Goal: Feedback & Contribution: Contribute content

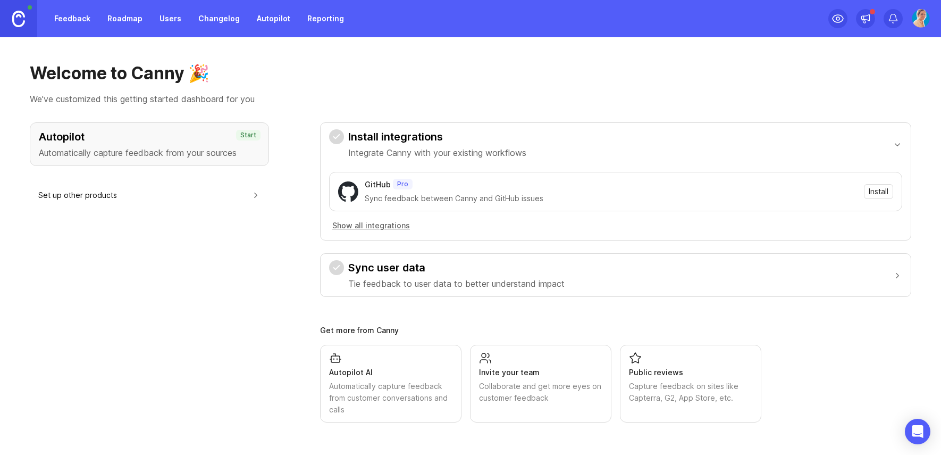
click at [408, 173] on div "GitHub Pro Sync feedback between Canny and GitHub issues Install" at bounding box center [615, 191] width 573 height 39
click at [220, 214] on div "Autopilot Automatically capture feedback from your sources Start Set up other p…" at bounding box center [149, 272] width 239 height 300
click at [124, 14] on link "Roadmap" at bounding box center [125, 18] width 48 height 19
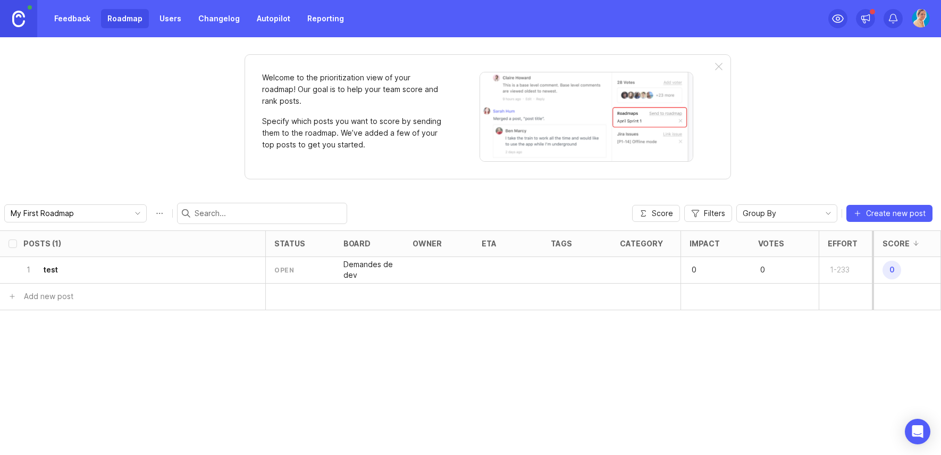
click at [53, 19] on link "Feedback" at bounding box center [72, 18] width 49 height 19
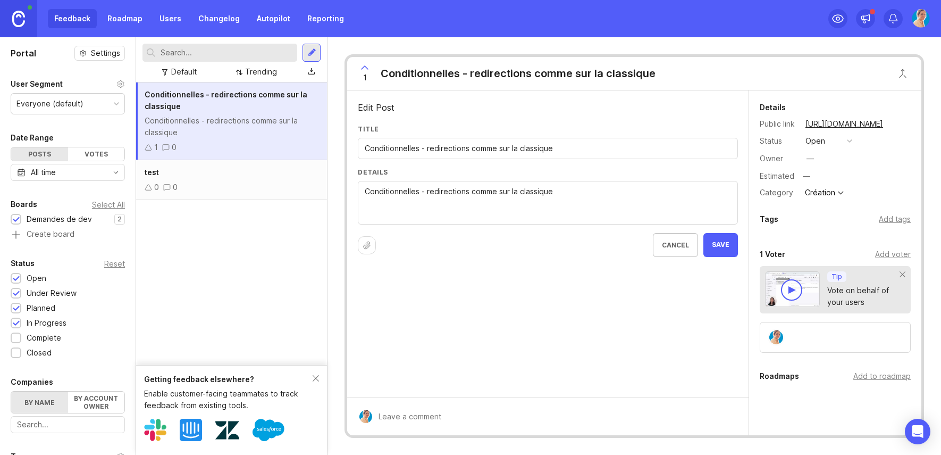
click at [493, 147] on input "Conditionnelles - redirections comme sur la classique" at bounding box center [548, 148] width 366 height 12
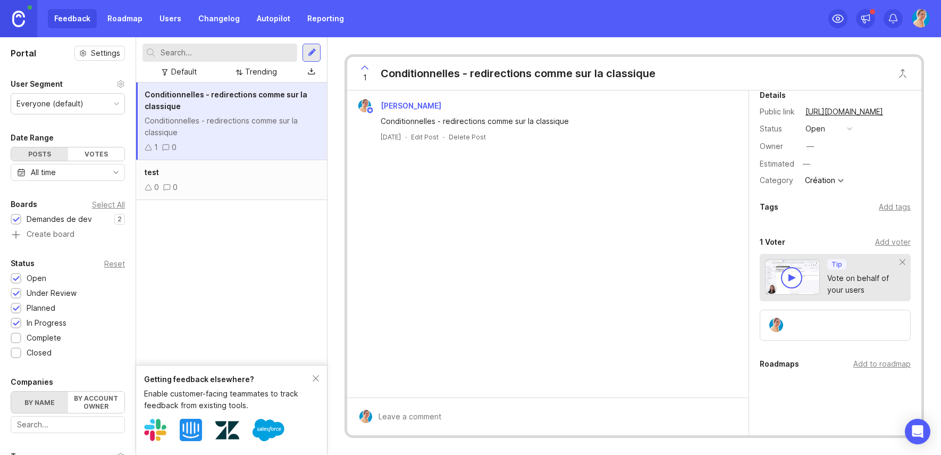
scroll to position [19, 0]
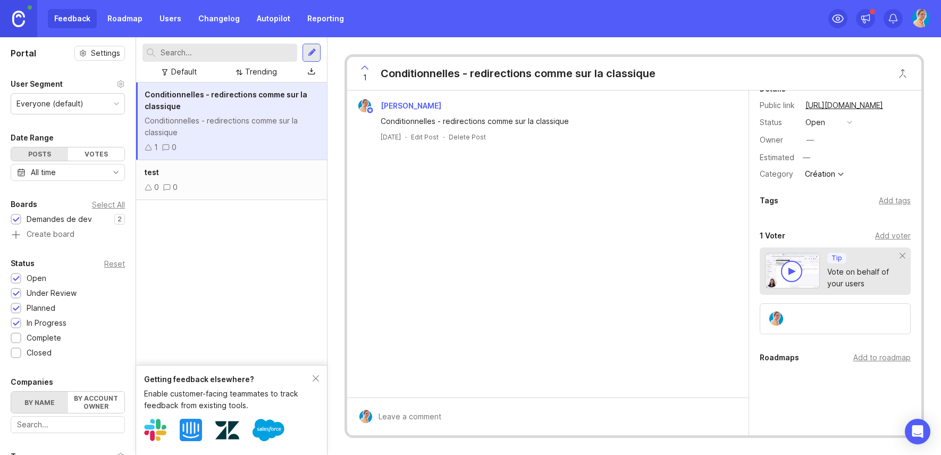
click at [663, 129] on div "[PERSON_NAME] Conditionnelles - redirections comme sur la classique [DATE] · Ed…" at bounding box center [547, 120] width 393 height 43
click at [477, 136] on div "Delete Post" at bounding box center [467, 136] width 37 height 9
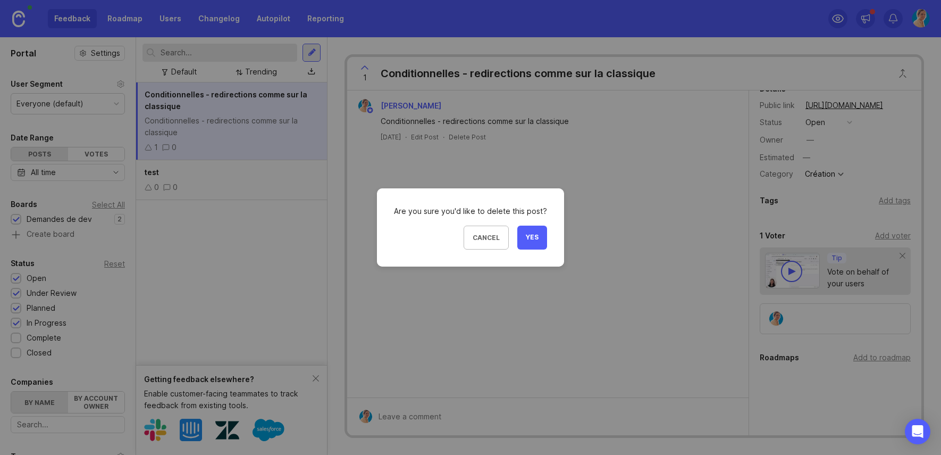
click at [527, 235] on span "Yes" at bounding box center [532, 237] width 13 height 9
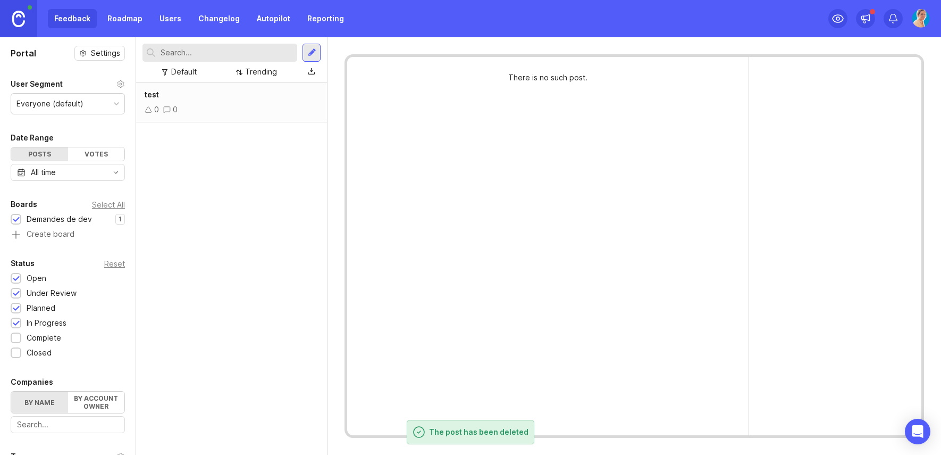
click at [260, 292] on div "test 0 0" at bounding box center [231, 268] width 191 height 372
click at [286, 406] on div "test 0 0" at bounding box center [231, 268] width 191 height 372
click at [305, 54] on div at bounding box center [312, 53] width 18 height 18
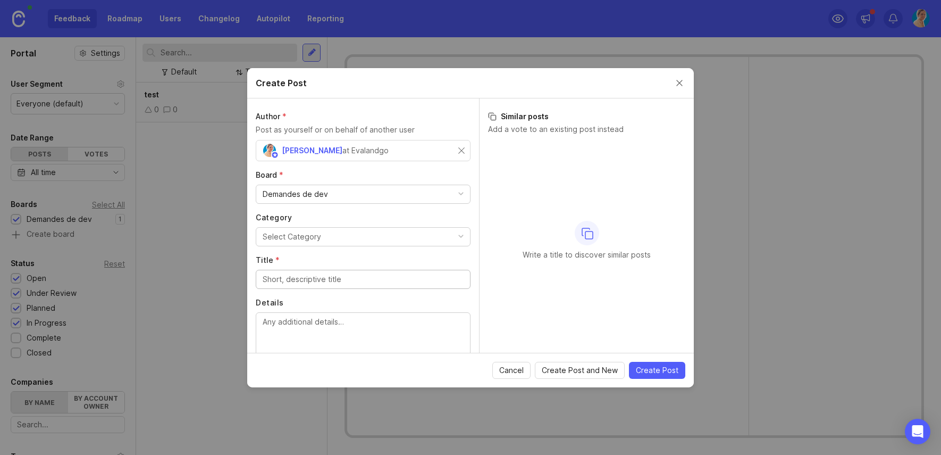
click at [324, 194] on div "Demandes de dev" at bounding box center [295, 194] width 65 height 12
click at [324, 233] on button "Select Category" at bounding box center [363, 236] width 215 height 19
click at [381, 233] on button "Select Category" at bounding box center [363, 236] width 215 height 19
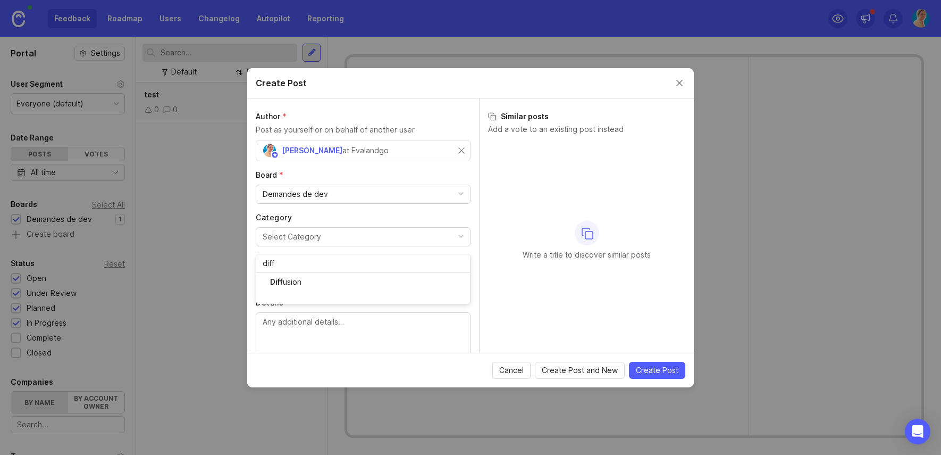
type input "diff"
click at [391, 278] on input "Title *" at bounding box center [363, 279] width 201 height 12
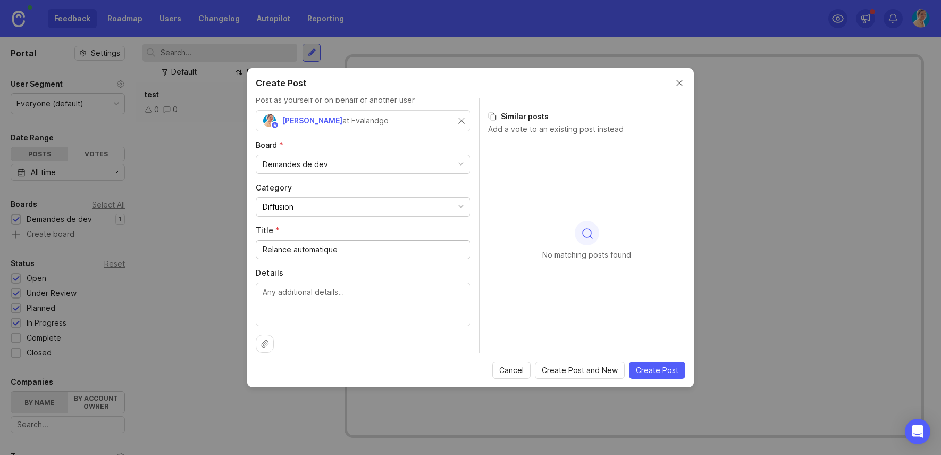
scroll to position [43, 0]
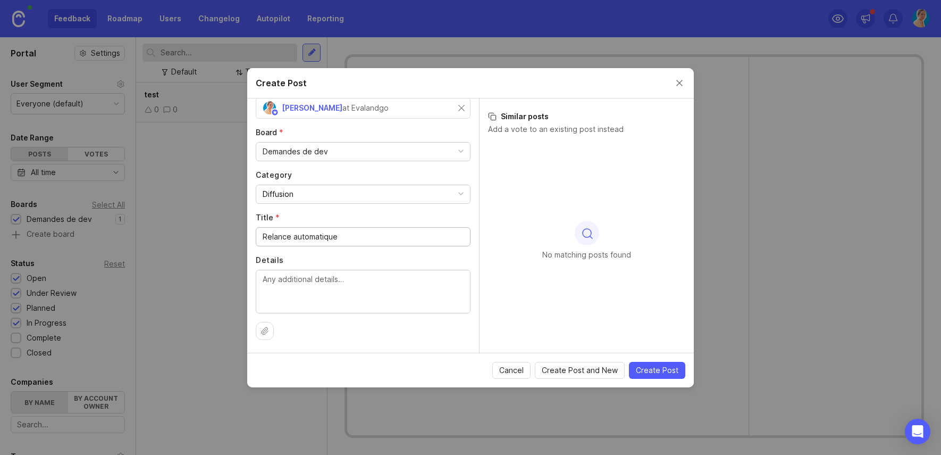
type input "Relance automatique"
click at [409, 287] on textarea "Details" at bounding box center [363, 290] width 201 height 35
click at [352, 282] on textarea "Details" at bounding box center [363, 290] width 201 height 35
paste textarea "[PERSON_NAME][EMAIL_ADDRESS][DOMAIN_NAME] + [PERSON_NAME][DOMAIN_NAME][EMAIL_AD…"
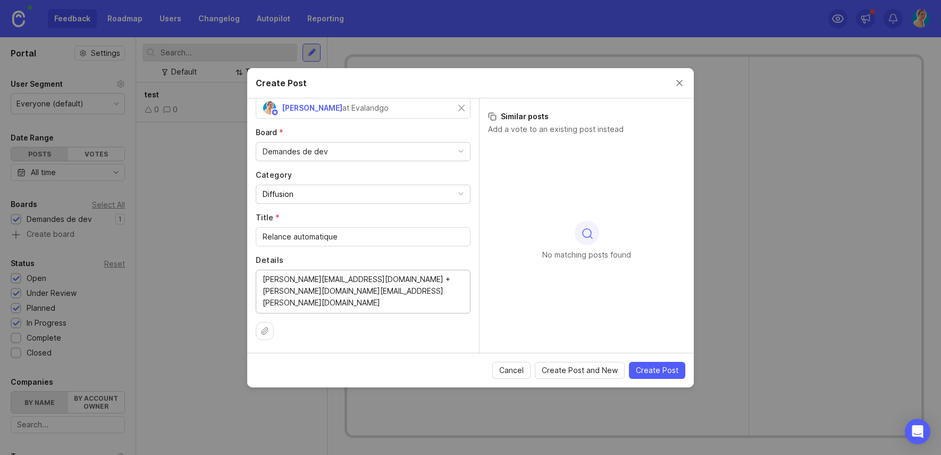
type textarea "[PERSON_NAME][EMAIL_ADDRESS][DOMAIN_NAME] + [PERSON_NAME][DOMAIN_NAME][EMAIL_AD…"
click at [668, 368] on span "Create Post" at bounding box center [657, 370] width 43 height 11
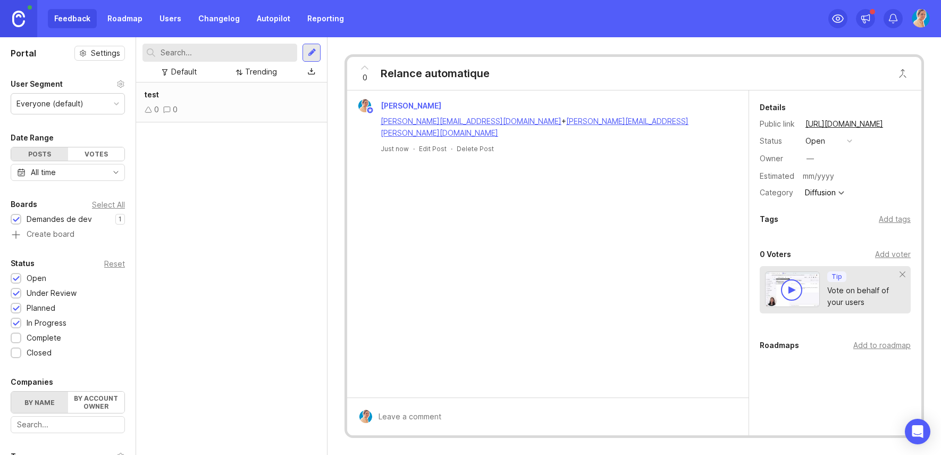
click at [810, 175] on input "text" at bounding box center [855, 176] width 111 height 14
click at [814, 155] on div "—" at bounding box center [810, 159] width 7 height 12
click at [885, 256] on div "Add voter" at bounding box center [893, 254] width 36 height 12
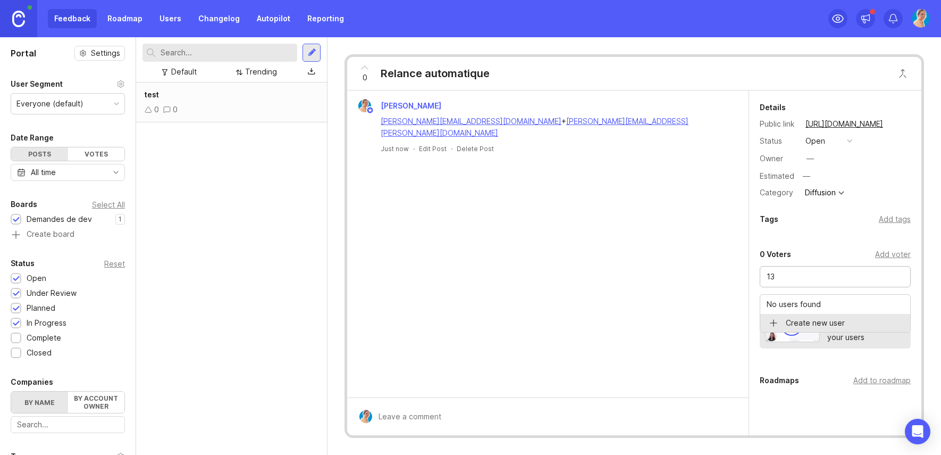
click at [809, 275] on input "13" at bounding box center [835, 277] width 137 height 12
type input "1"
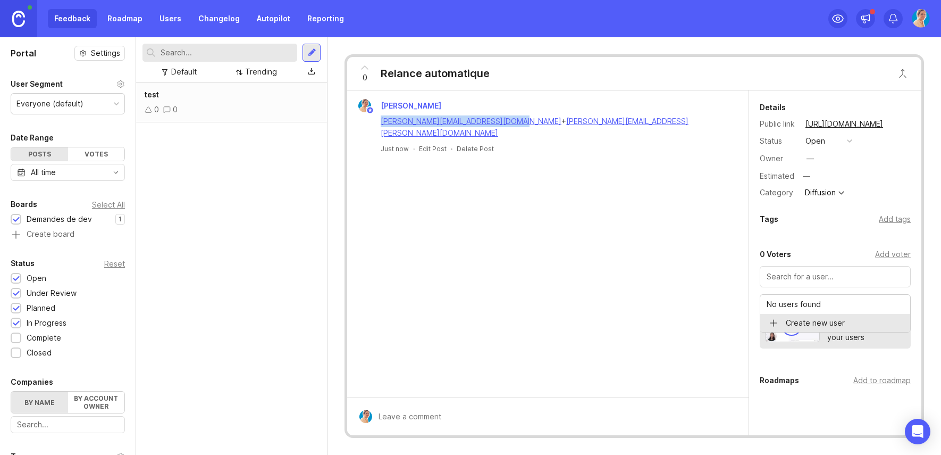
drag, startPoint x: 367, startPoint y: 122, endPoint x: 511, endPoint y: 122, distance: 144.1
click at [511, 122] on div "[PERSON_NAME][EMAIL_ADDRESS][DOMAIN_NAME] + [PERSON_NAME][DOMAIN_NAME][EMAIL_AD…" at bounding box center [547, 126] width 393 height 26
copy link "[PERSON_NAME][EMAIL_ADDRESS][DOMAIN_NAME]"
click at [817, 284] on div at bounding box center [835, 276] width 151 height 21
paste input "[PERSON_NAME][EMAIL_ADDRESS][DOMAIN_NAME]"
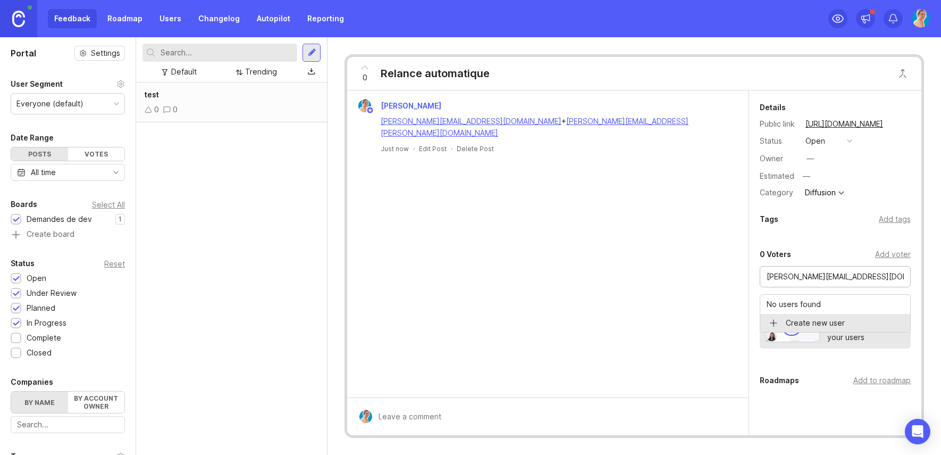
scroll to position [0, 3]
type input "[PERSON_NAME][EMAIL_ADDRESS][DOMAIN_NAME]"
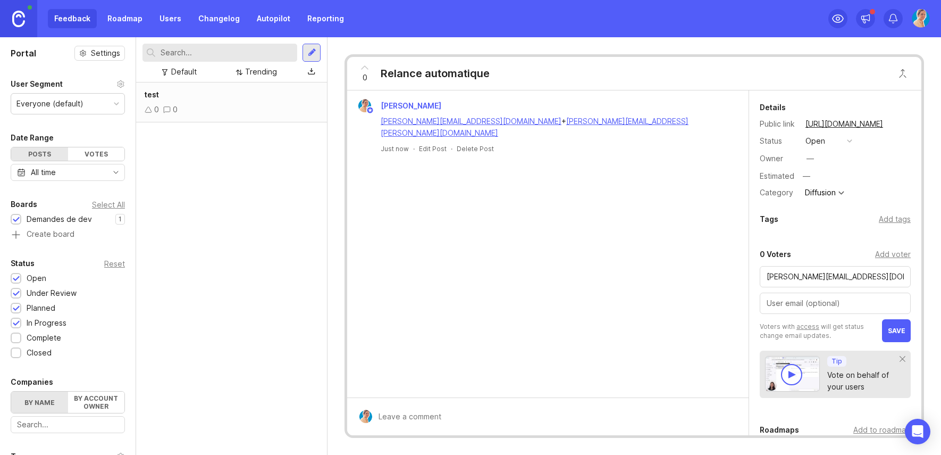
drag, startPoint x: 677, startPoint y: 119, endPoint x: 521, endPoint y: 120, distance: 156.9
click at [521, 120] on div "[PERSON_NAME][EMAIL_ADDRESS][DOMAIN_NAME] + [PERSON_NAME][DOMAIN_NAME][EMAIL_AD…" at bounding box center [554, 126] width 347 height 23
copy div "[PERSON_NAME][EMAIL_ADDRESS][PERSON_NAME][DOMAIN_NAME]"
click at [799, 299] on input "text" at bounding box center [835, 303] width 137 height 12
paste input "[PERSON_NAME][EMAIL_ADDRESS][PERSON_NAME][DOMAIN_NAME]"
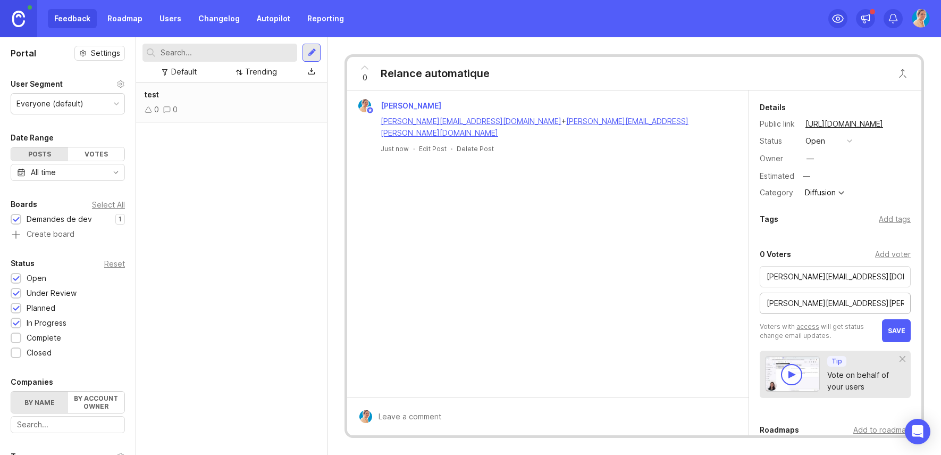
scroll to position [0, 1]
type input "[PERSON_NAME][EMAIL_ADDRESS][PERSON_NAME][DOMAIN_NAME]"
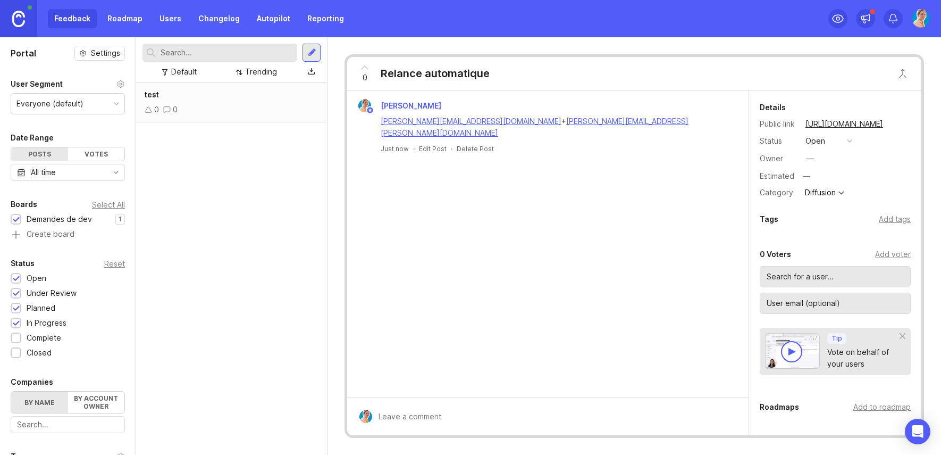
click at [807, 236] on div "Details Public link [URL][DOMAIN_NAME] Status open Owner — Estimated — Category…" at bounding box center [835, 302] width 172 height 424
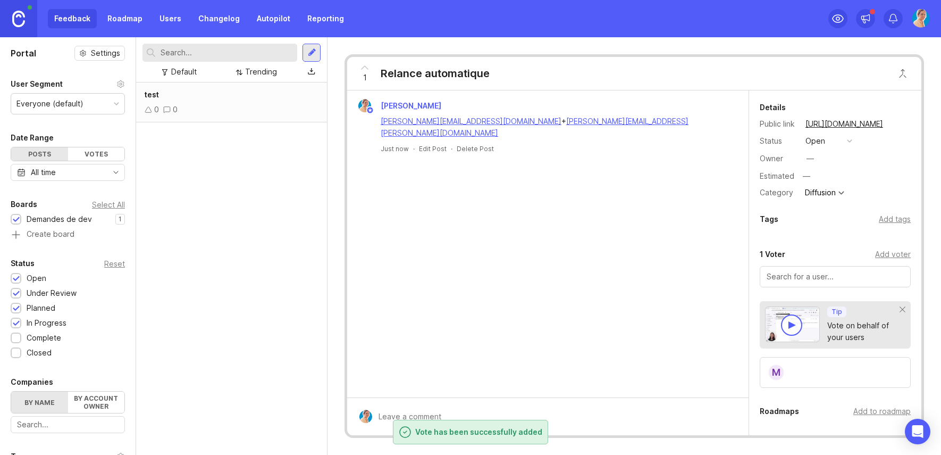
click at [789, 282] on input "text" at bounding box center [835, 277] width 137 height 12
click at [784, 271] on input "text" at bounding box center [835, 277] width 137 height 12
click at [783, 255] on div "1 Voter" at bounding box center [773, 254] width 26 height 13
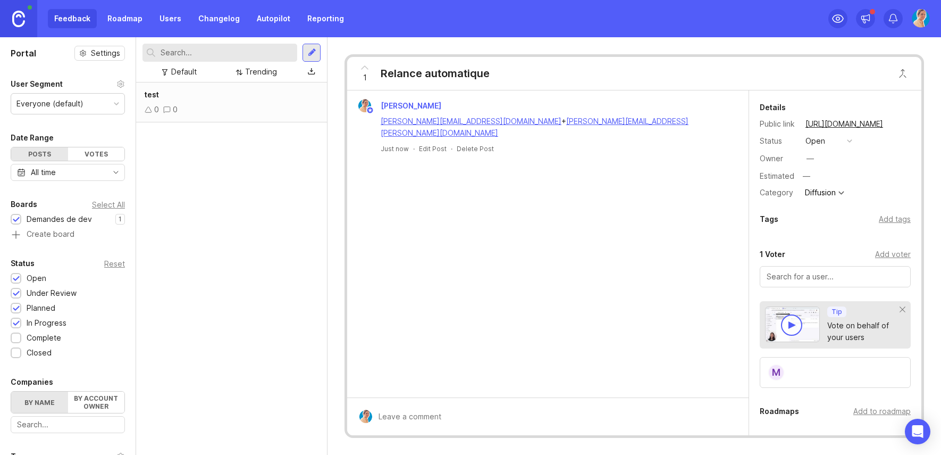
click at [783, 255] on div "1 Voter" at bounding box center [773, 254] width 26 height 13
click at [875, 252] on div "Add voter" at bounding box center [893, 254] width 36 height 12
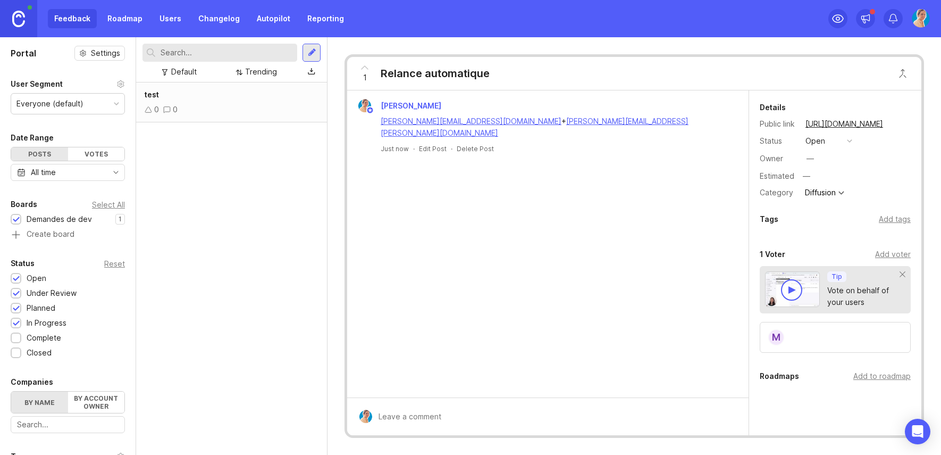
click at [803, 341] on div "m" at bounding box center [835, 337] width 151 height 31
drag, startPoint x: 679, startPoint y: 121, endPoint x: 522, endPoint y: 125, distance: 156.9
click at [522, 125] on div "[PERSON_NAME][EMAIL_ADDRESS][DOMAIN_NAME] + [PERSON_NAME][DOMAIN_NAME][EMAIL_AD…" at bounding box center [554, 126] width 347 height 23
copy link "[PERSON_NAME][EMAIL_ADDRESS][PERSON_NAME][DOMAIN_NAME]"
click at [815, 324] on div "m" at bounding box center [835, 337] width 151 height 31
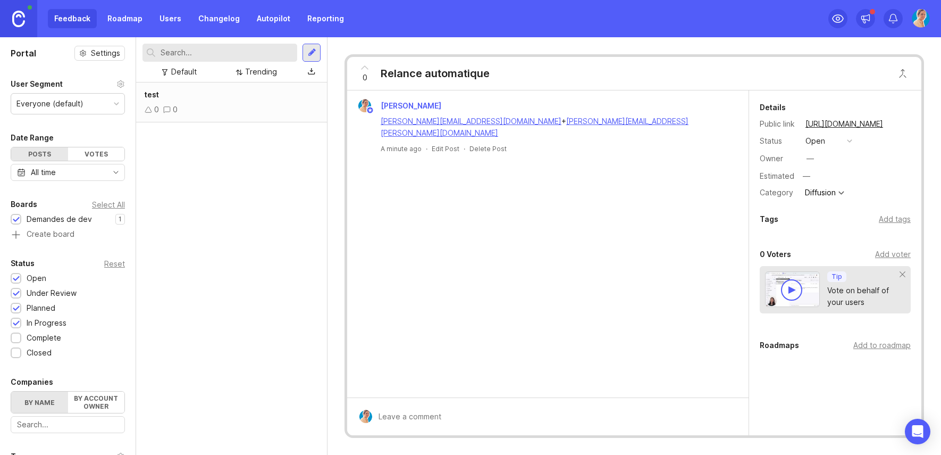
click at [875, 252] on div "Add voter" at bounding box center [893, 254] width 36 height 12
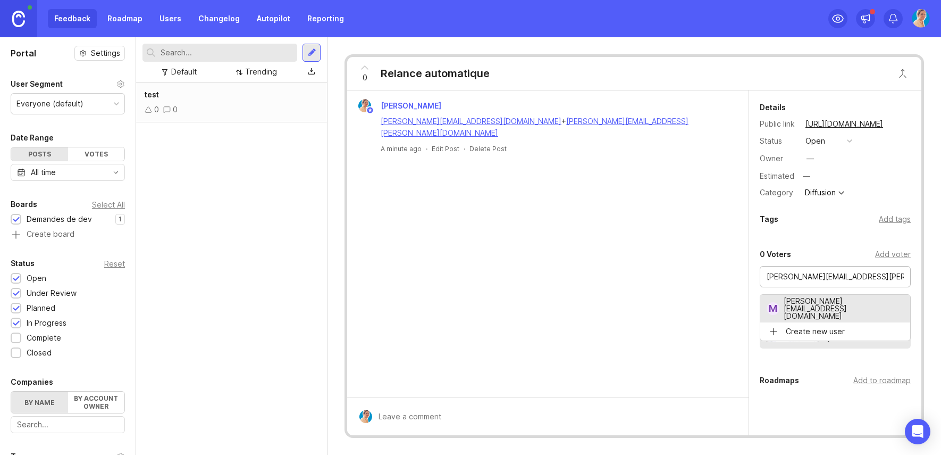
type input "[PERSON_NAME][EMAIL_ADDRESS][PERSON_NAME][DOMAIN_NAME]"
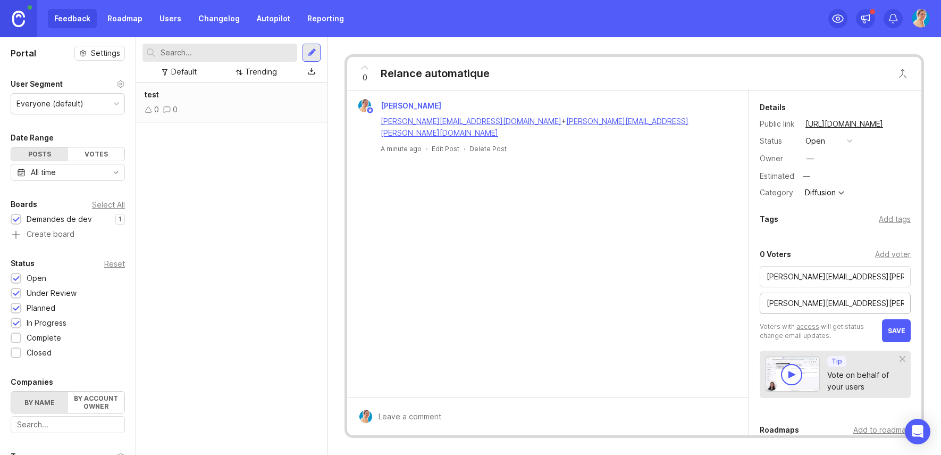
type input "[PERSON_NAME][EMAIL_ADDRESS][PERSON_NAME][DOMAIN_NAME]"
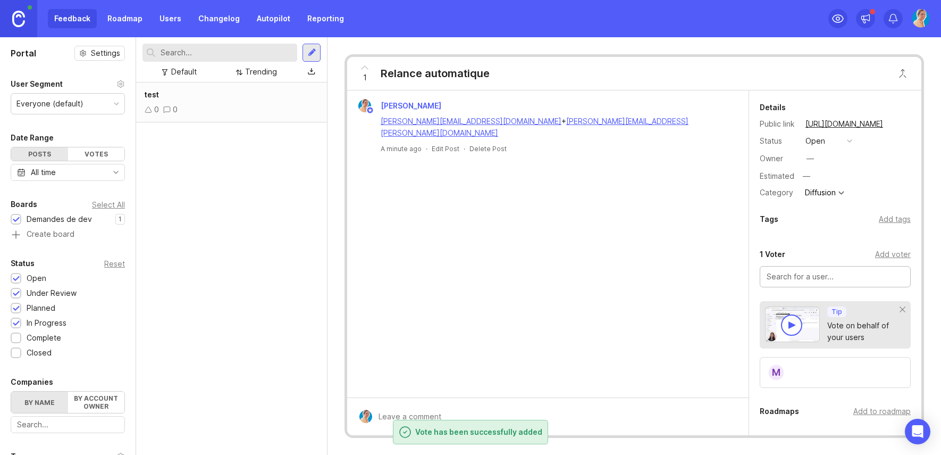
click at [892, 256] on div "Add voter" at bounding box center [893, 254] width 36 height 12
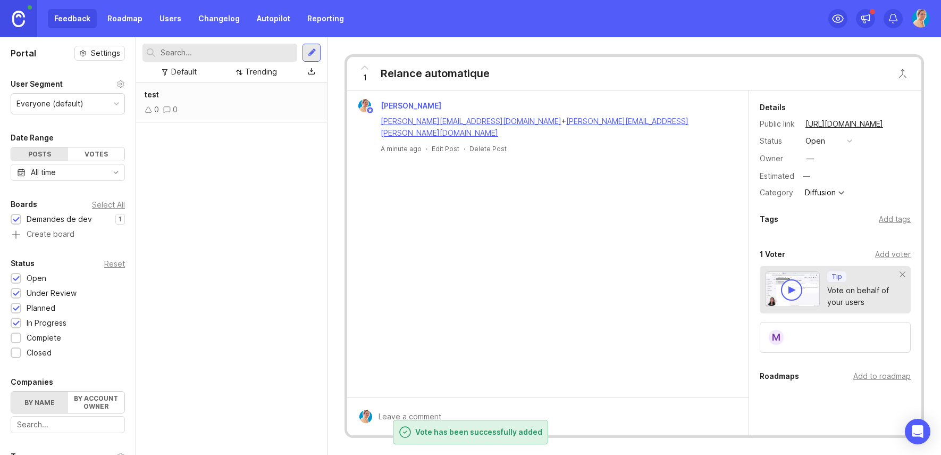
click at [777, 341] on div "m" at bounding box center [776, 337] width 17 height 17
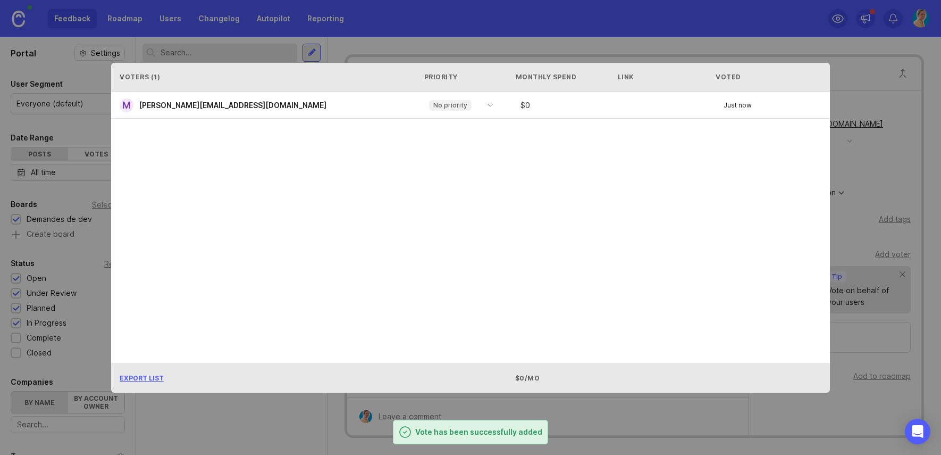
click at [215, 110] on div "[PERSON_NAME][EMAIL_ADDRESS][DOMAIN_NAME]" at bounding box center [233, 105] width 192 height 14
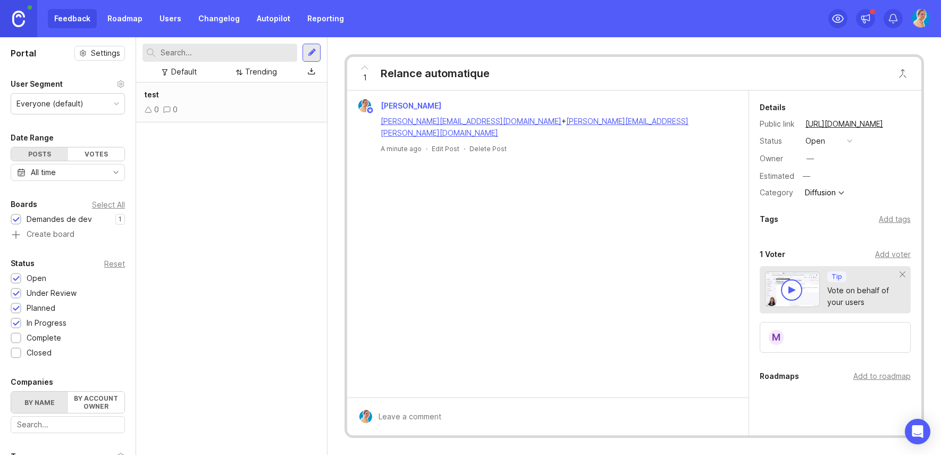
click at [217, 93] on div "test" at bounding box center [232, 95] width 174 height 12
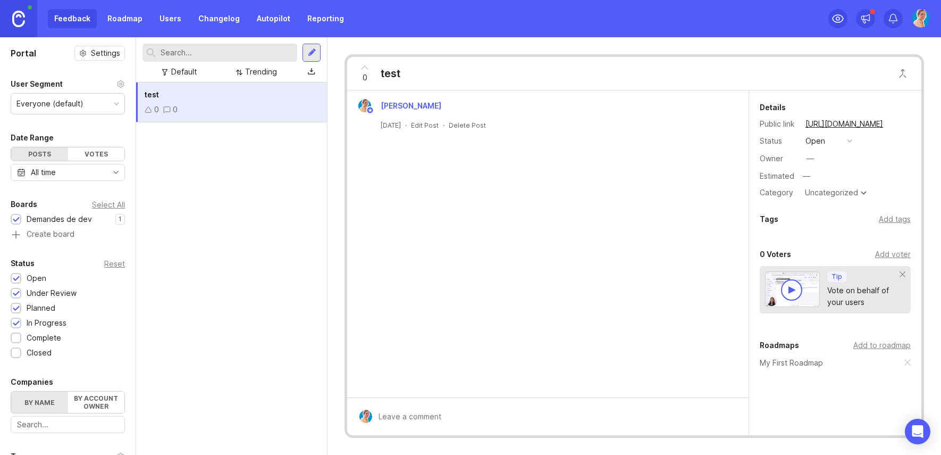
click at [246, 176] on div "test 0 0" at bounding box center [231, 268] width 191 height 372
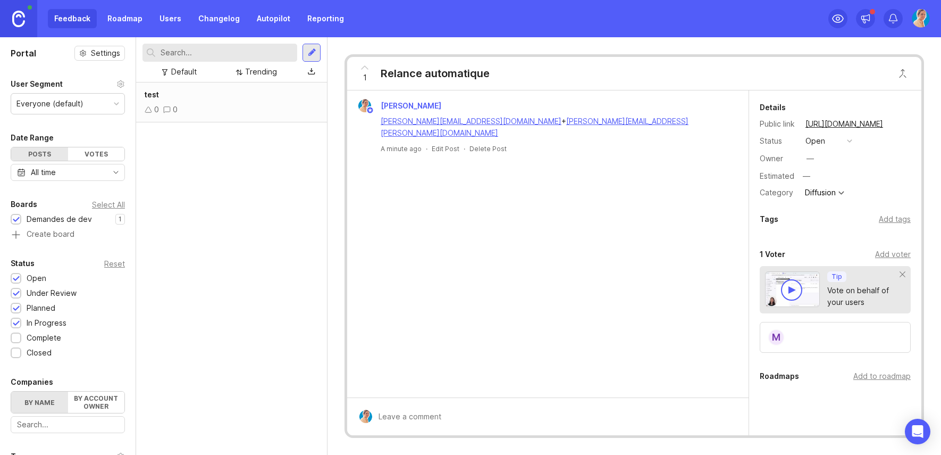
click at [679, 149] on div "Laetitia Dheilly [EMAIL_ADDRESS][DOMAIN_NAME] + [PERSON_NAME][DOMAIN_NAME][EMAI…" at bounding box center [547, 125] width 401 height 71
click at [353, 65] on div "1 Relance automatique" at bounding box center [421, 73] width 148 height 33
click at [362, 66] on icon at bounding box center [364, 67] width 13 height 13
click at [247, 189] on div "test 0 0" at bounding box center [231, 268] width 191 height 372
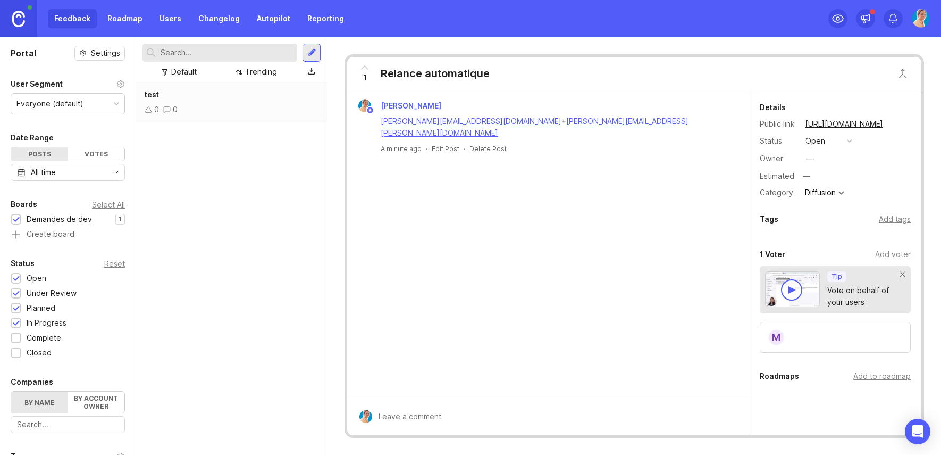
click at [30, 53] on h1 "Portal" at bounding box center [24, 53] width 26 height 13
click at [66, 22] on div "Feedback Roadmap Users Changelog Autopilot Reporting" at bounding box center [199, 18] width 303 height 19
click at [72, 18] on div "Feedback Roadmap Users Changelog Autopilot Reporting" at bounding box center [199, 18] width 303 height 19
click at [122, 19] on link "Roadmap" at bounding box center [125, 18] width 48 height 19
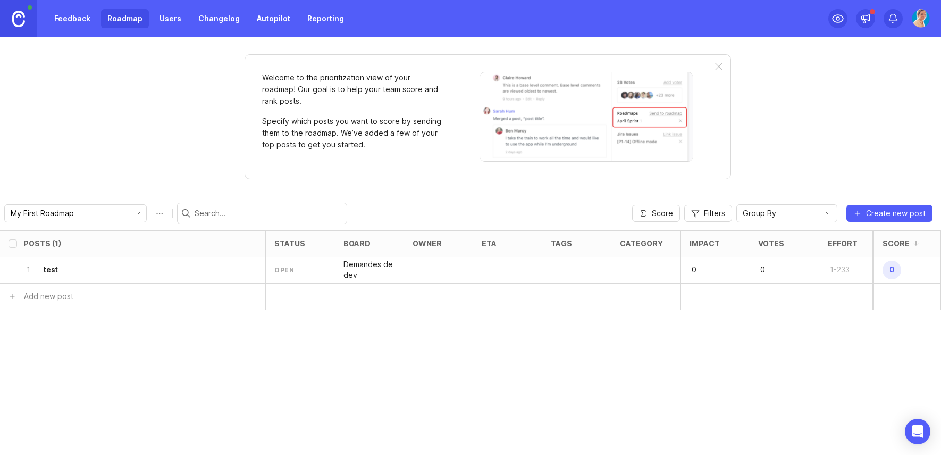
click at [253, 270] on icon "delete post" at bounding box center [250, 269] width 9 height 11
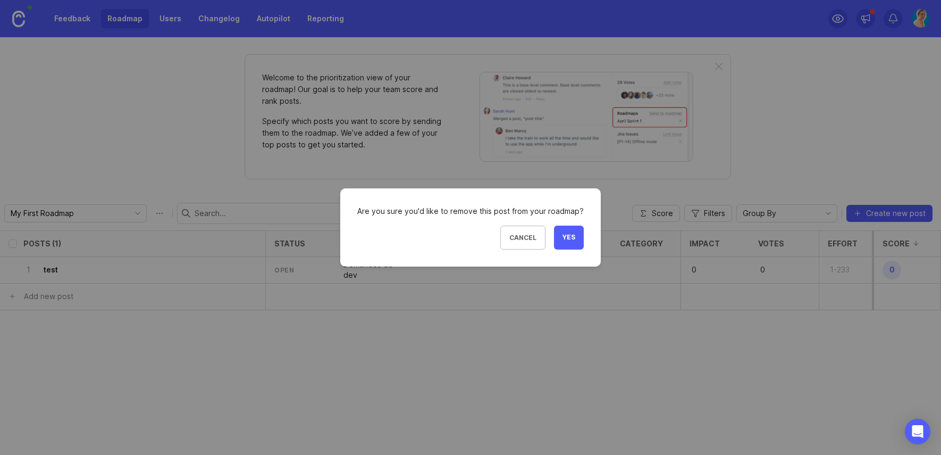
click at [568, 235] on span "Yes" at bounding box center [569, 237] width 13 height 9
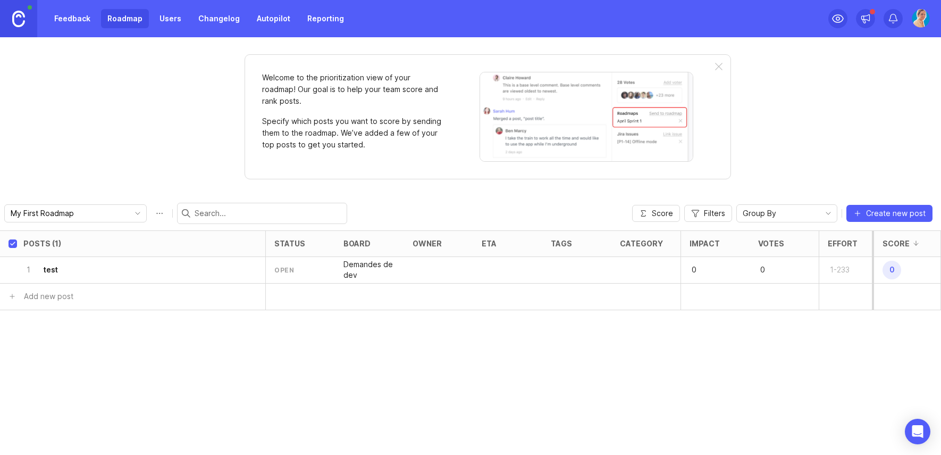
checkbox input "true"
click at [174, 22] on link "Users" at bounding box center [170, 18] width 35 height 19
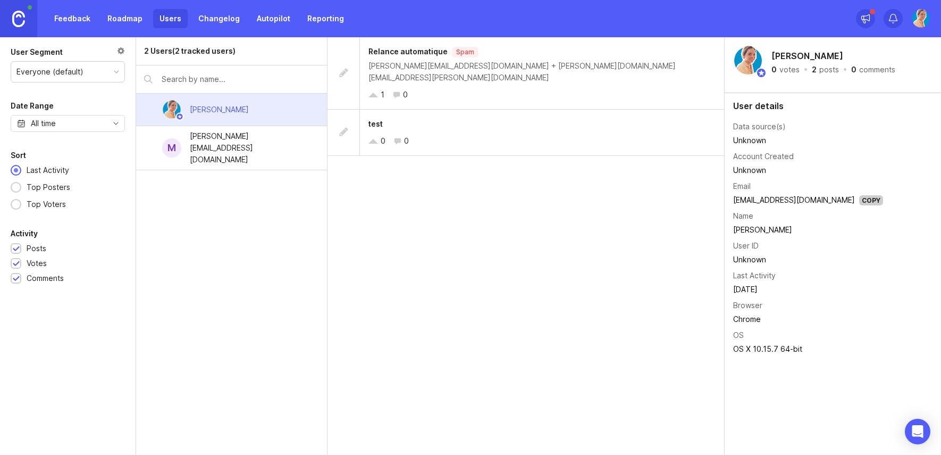
click at [242, 142] on div "[PERSON_NAME][EMAIL_ADDRESS][DOMAIN_NAME]" at bounding box center [250, 147] width 120 height 35
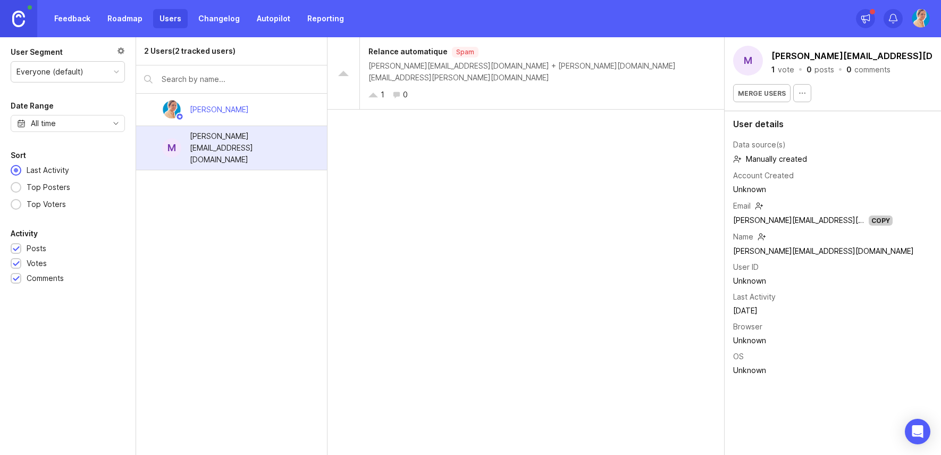
click at [147, 145] on div at bounding box center [150, 149] width 7 height 8
click at [308, 56] on div "Delete User" at bounding box center [299, 51] width 40 height 12
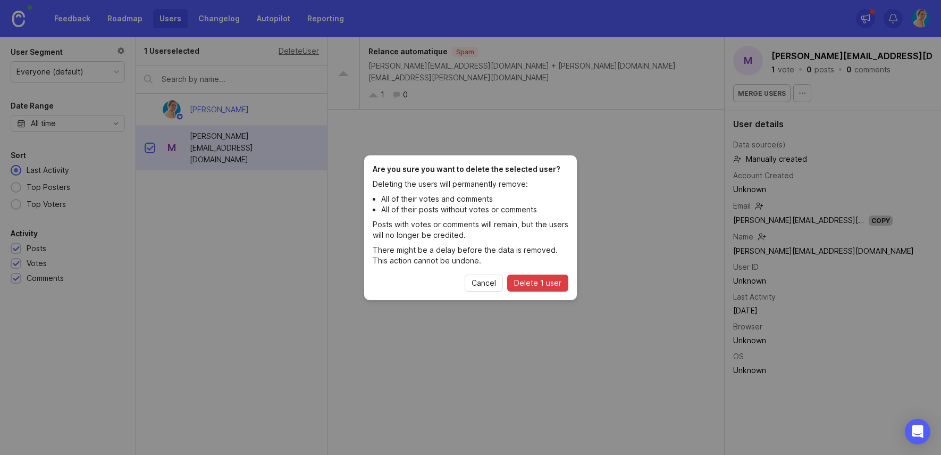
click at [556, 282] on span "Delete 1 user" at bounding box center [537, 283] width 47 height 11
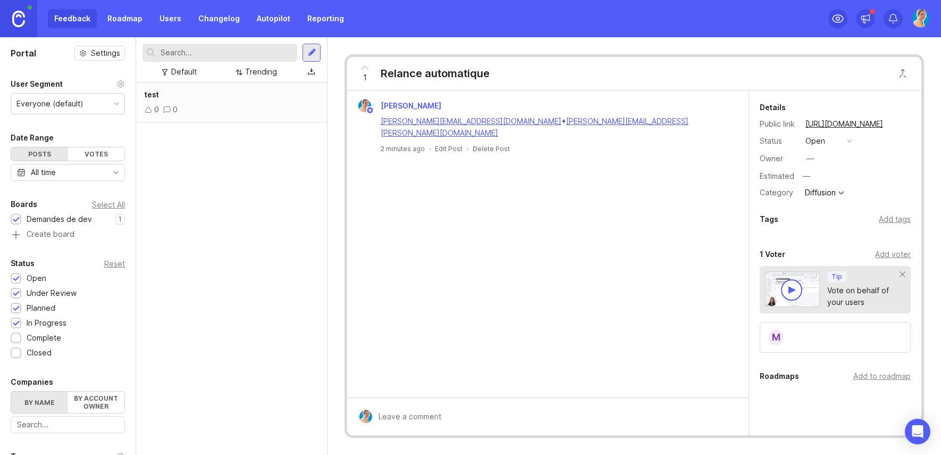
click at [383, 106] on span "[PERSON_NAME]" at bounding box center [411, 105] width 61 height 9
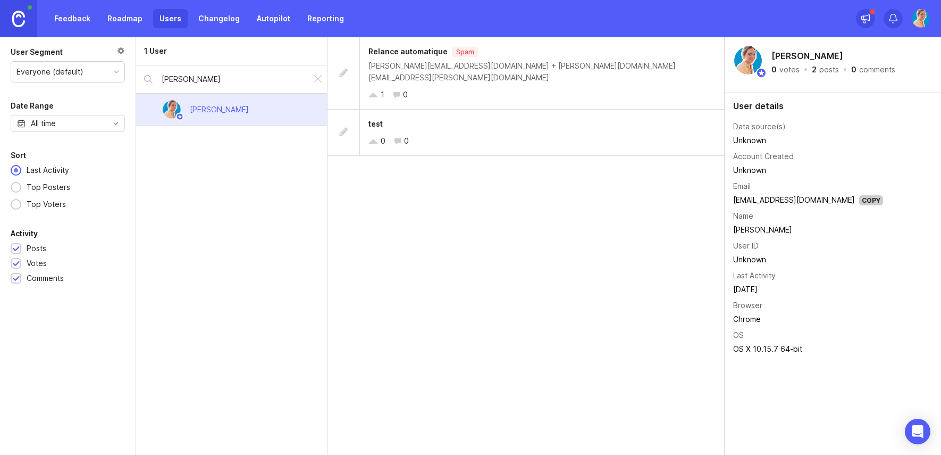
click at [320, 82] on div at bounding box center [318, 79] width 13 height 14
click at [147, 145] on div at bounding box center [150, 149] width 7 height 8
click at [307, 54] on div "Delete User" at bounding box center [299, 51] width 40 height 12
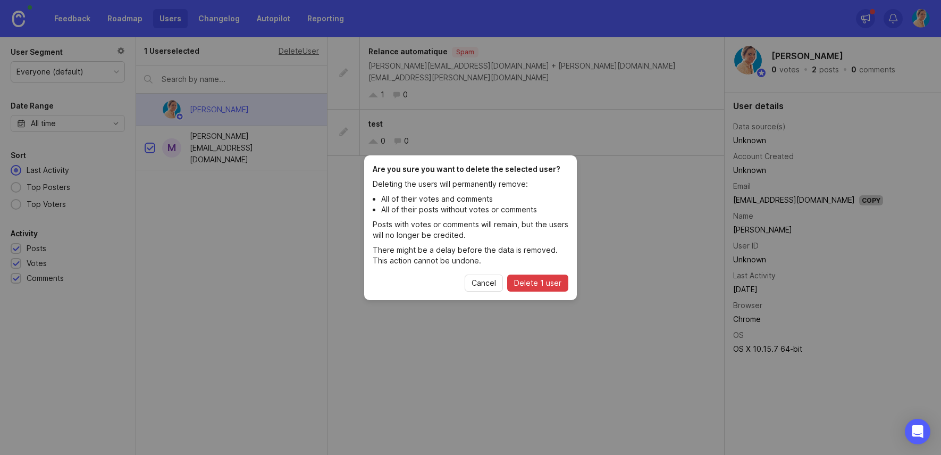
click at [530, 275] on button "Delete 1 user" at bounding box center [537, 282] width 61 height 17
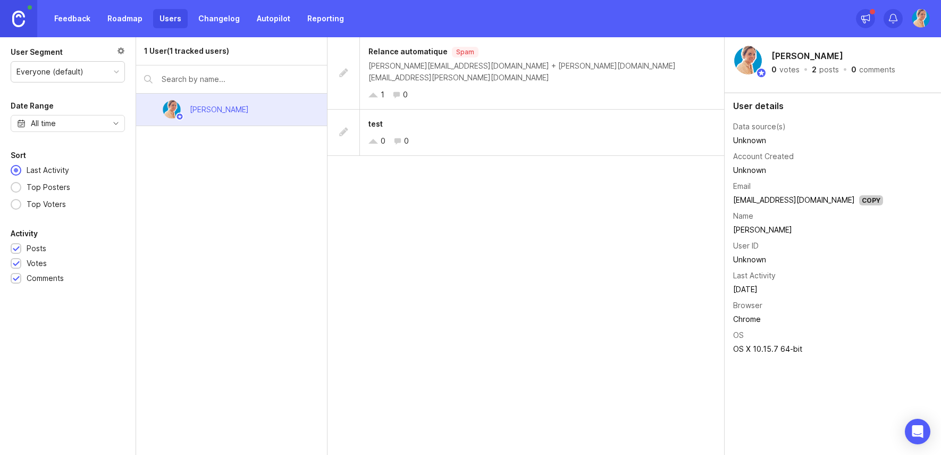
click at [71, 16] on link "Feedback" at bounding box center [72, 18] width 49 height 19
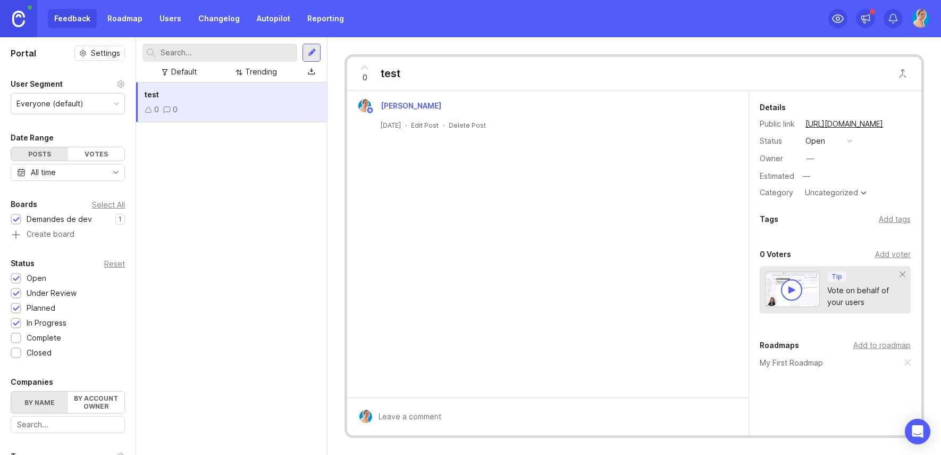
click at [77, 16] on div "Feedback Roadmap Users Changelog Autopilot Reporting" at bounding box center [199, 18] width 303 height 19
click at [25, 19] on link at bounding box center [18, 18] width 37 height 37
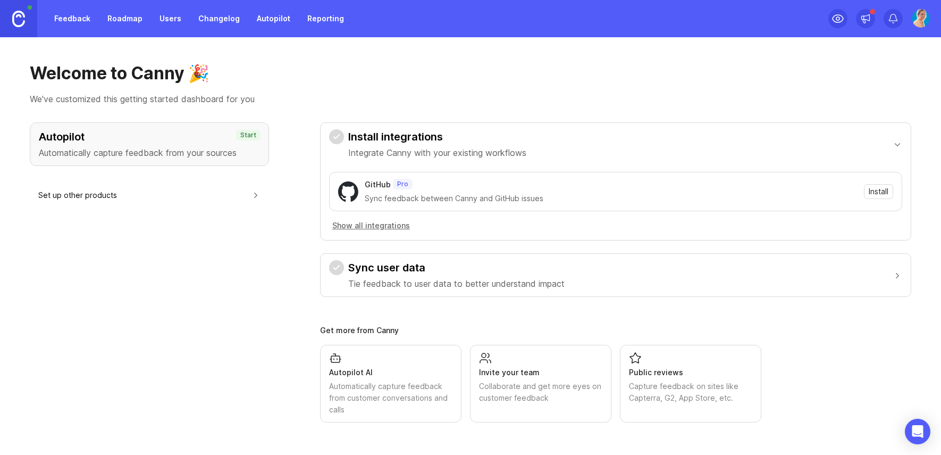
click at [66, 19] on link "Feedback" at bounding box center [72, 18] width 49 height 19
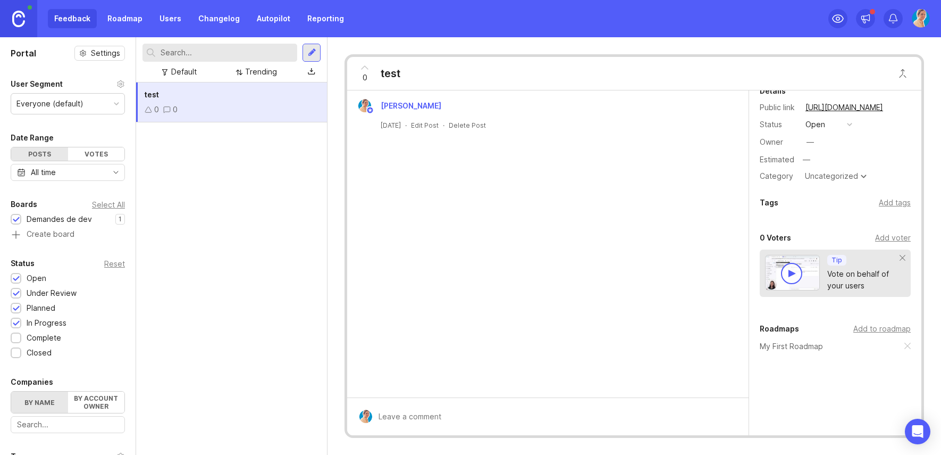
scroll to position [35, 0]
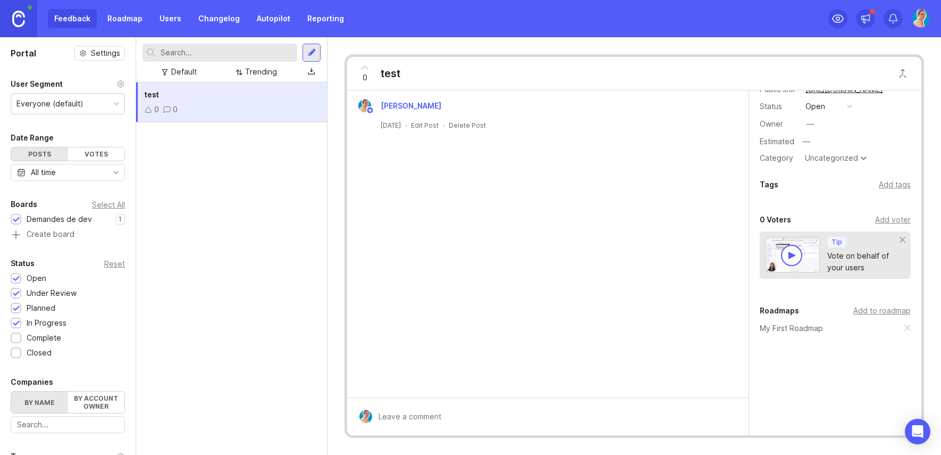
click at [217, 353] on div "test 0 0" at bounding box center [231, 268] width 191 height 372
drag, startPoint x: 217, startPoint y: 353, endPoint x: 262, endPoint y: 92, distance: 264.4
click at [217, 353] on div "test 0 0" at bounding box center [231, 268] width 191 height 372
click at [291, 95] on div "test" at bounding box center [232, 95] width 174 height 12
click at [307, 47] on div at bounding box center [312, 53] width 18 height 18
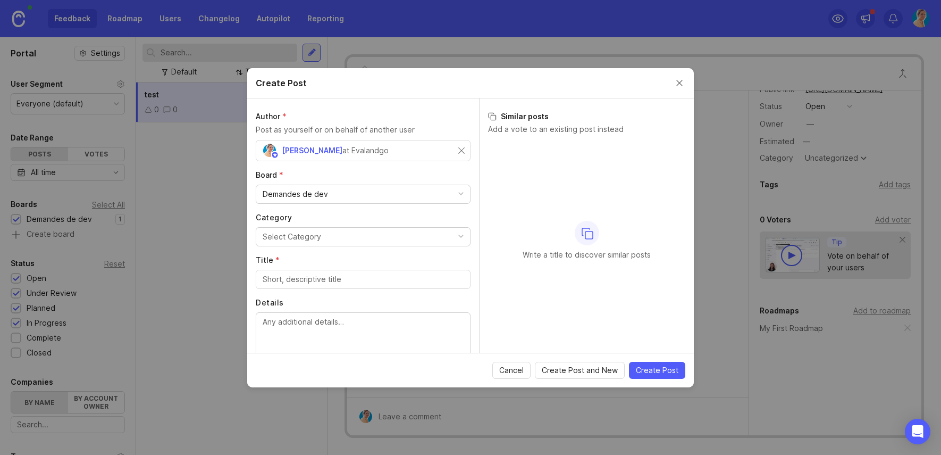
click at [333, 240] on button "Select Category" at bounding box center [363, 236] width 215 height 19
click at [308, 258] on label "Title *" at bounding box center [363, 260] width 215 height 11
click at [308, 273] on input "Title *" at bounding box center [363, 279] width 201 height 12
click at [304, 271] on div at bounding box center [363, 279] width 215 height 19
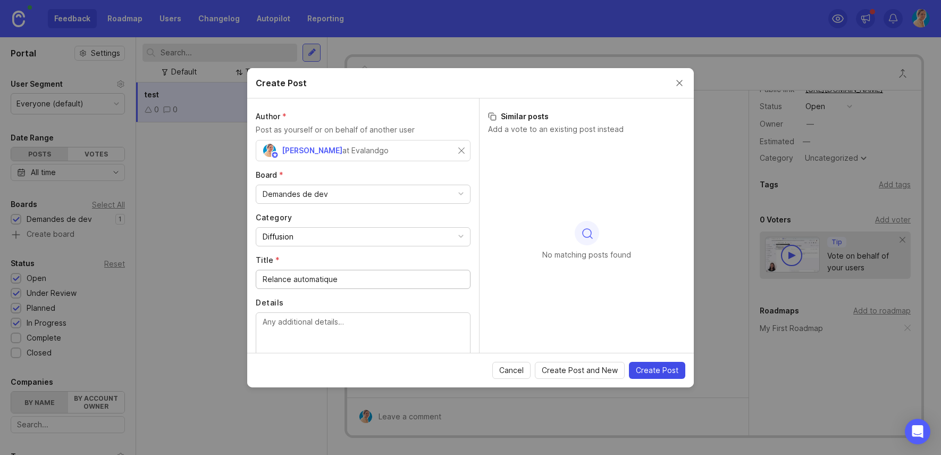
type input "Relance automatique"
click at [646, 375] on button "Create Post" at bounding box center [657, 370] width 56 height 17
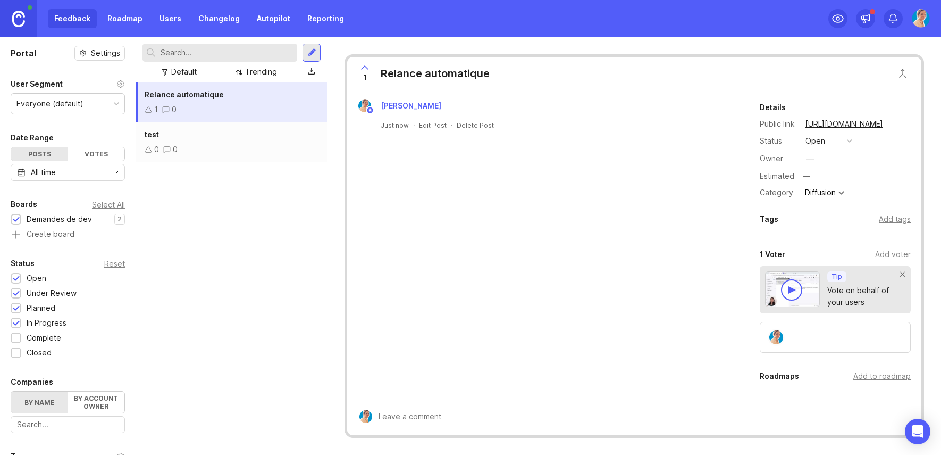
click at [879, 253] on div "Add voter" at bounding box center [893, 254] width 36 height 12
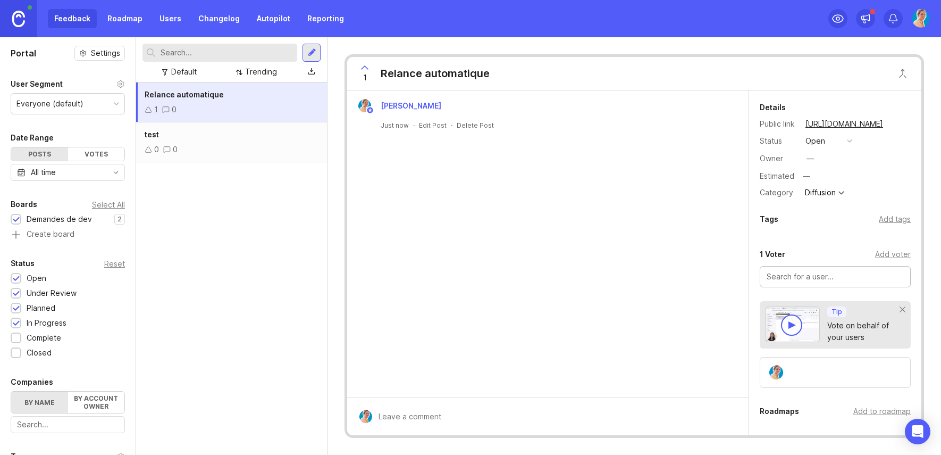
click at [766, 253] on div "1 Voter" at bounding box center [773, 254] width 26 height 13
click at [782, 271] on input "text" at bounding box center [835, 277] width 137 height 12
paste input "[PERSON_NAME][EMAIL_ADDRESS][PERSON_NAME][DOMAIN_NAME]"
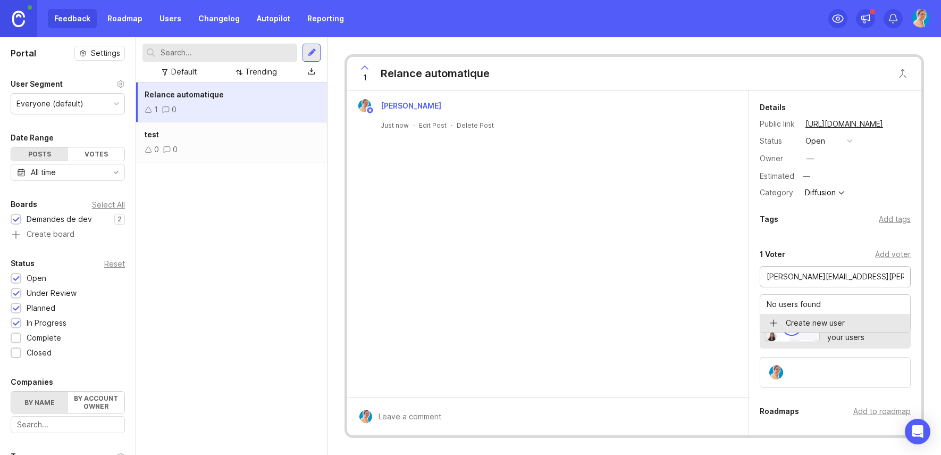
type input "[PERSON_NAME][EMAIL_ADDRESS][PERSON_NAME][DOMAIN_NAME]"
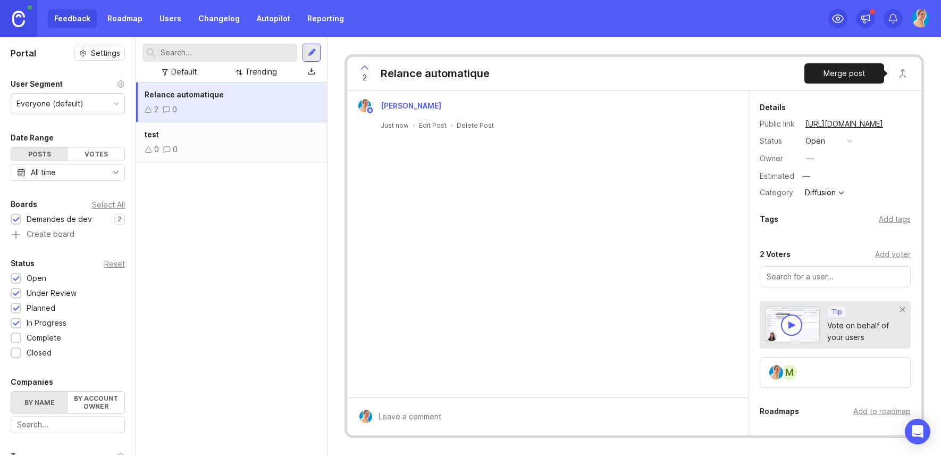
click at [902, 75] on button "Close button" at bounding box center [902, 73] width 21 height 21
click at [901, 71] on button "Close button" at bounding box center [902, 73] width 21 height 21
click at [575, 205] on div "[PERSON_NAME] Just now · Edit Post · Delete Post" at bounding box center [547, 243] width 401 height 307
click at [894, 276] on input "text" at bounding box center [835, 277] width 137 height 12
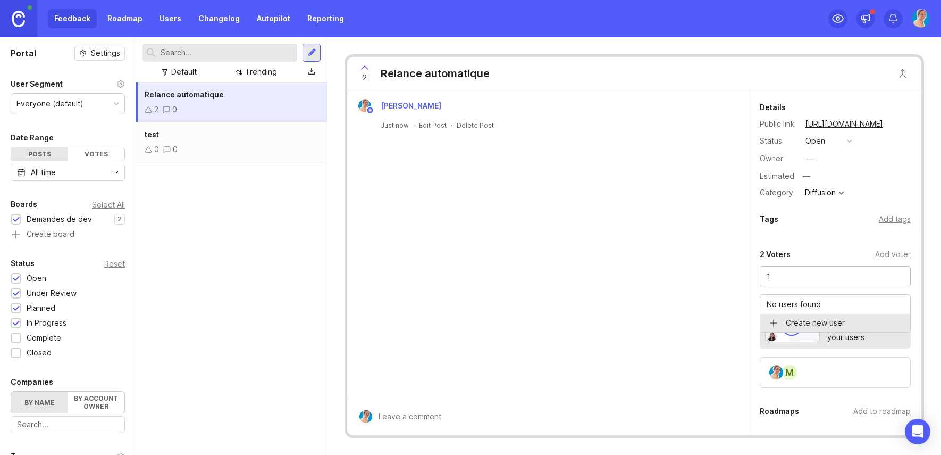
type input "1"
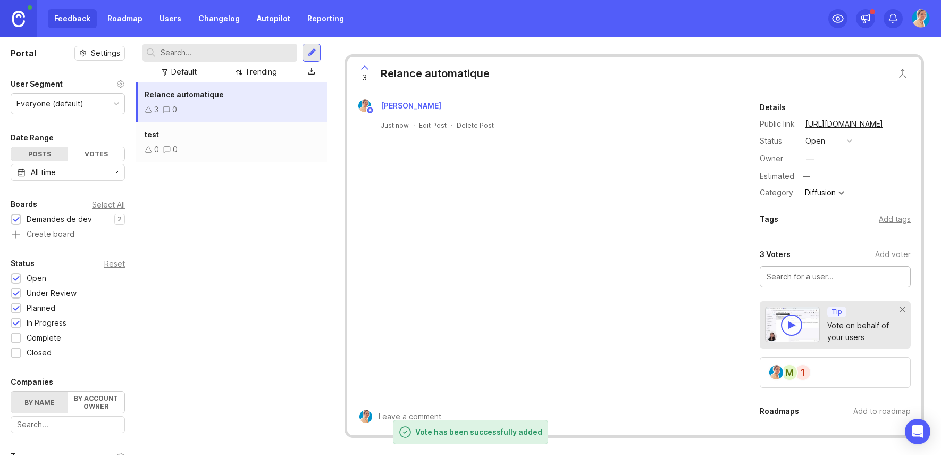
click at [818, 281] on input "text" at bounding box center [835, 277] width 137 height 12
type input "2"
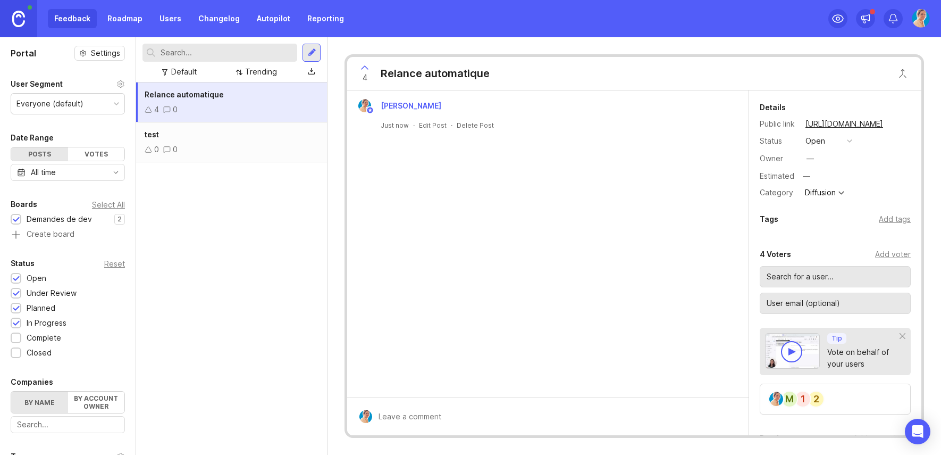
click at [828, 274] on input "text" at bounding box center [835, 277] width 137 height 12
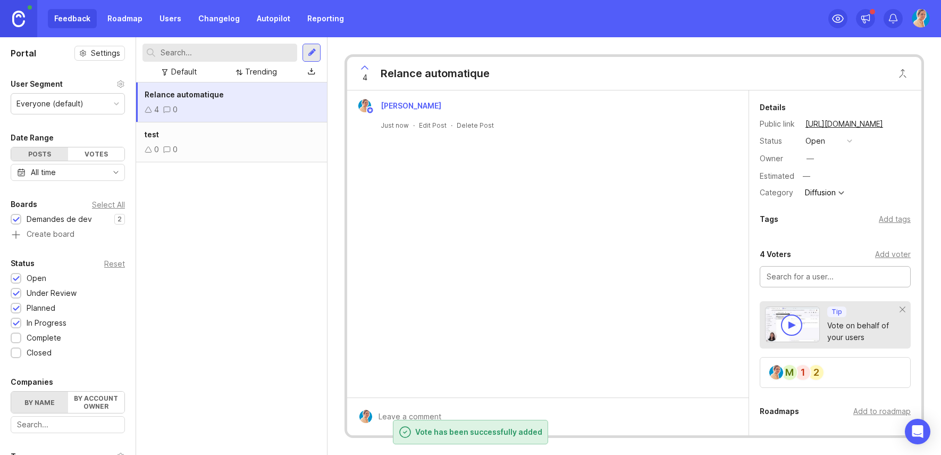
click at [828, 274] on input "text" at bounding box center [835, 277] width 137 height 12
type input "3"
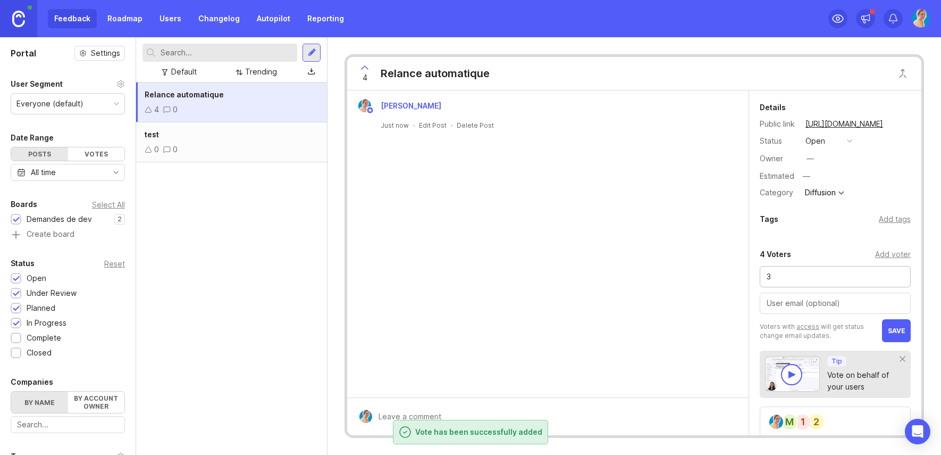
click at [825, 272] on input "3" at bounding box center [835, 277] width 137 height 12
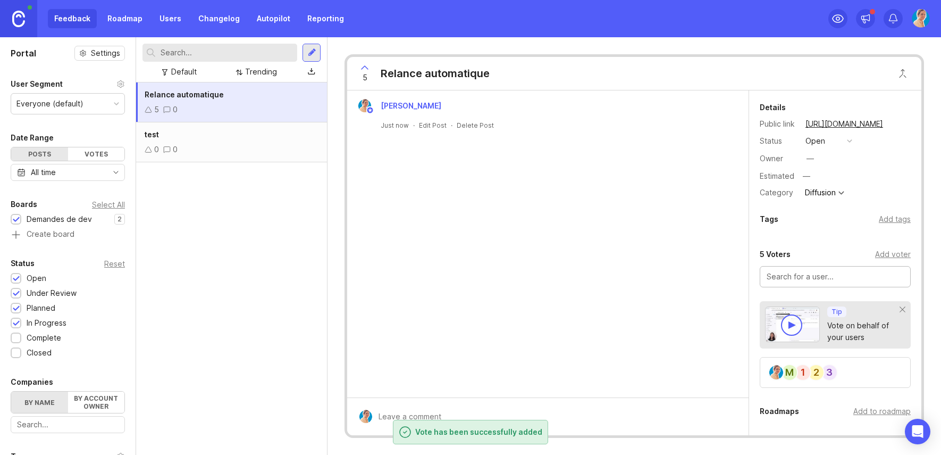
click at [830, 278] on input "text" at bounding box center [835, 277] width 137 height 12
type input "2"
type input "6"
click at [819, 276] on input "text" at bounding box center [835, 277] width 137 height 12
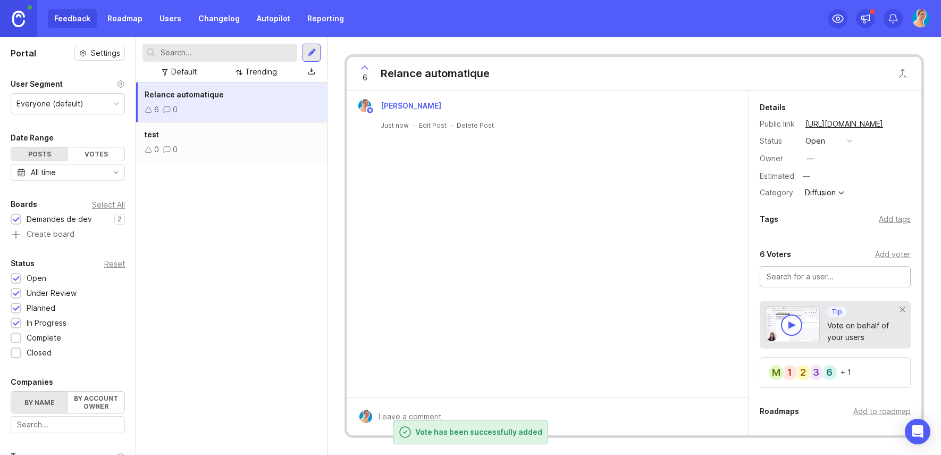
click at [819, 276] on input "text" at bounding box center [835, 277] width 137 height 12
type input "7"
click at [812, 280] on input "text" at bounding box center [835, 277] width 137 height 12
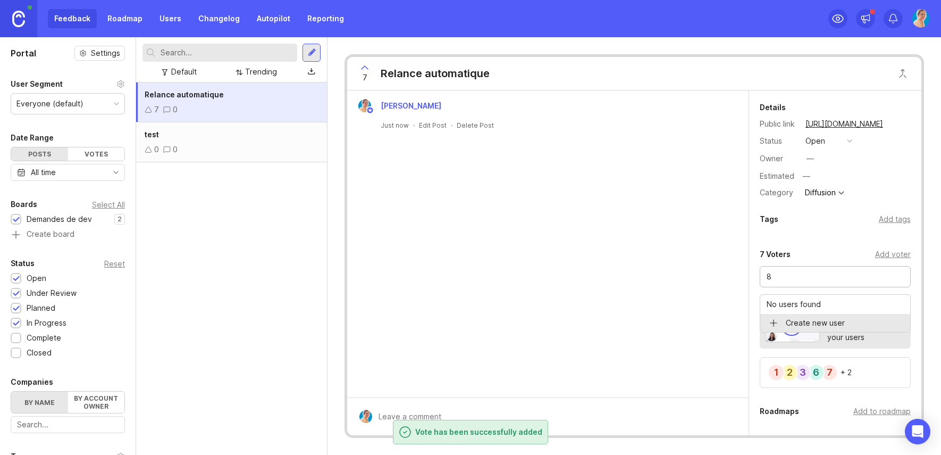
type input "8"
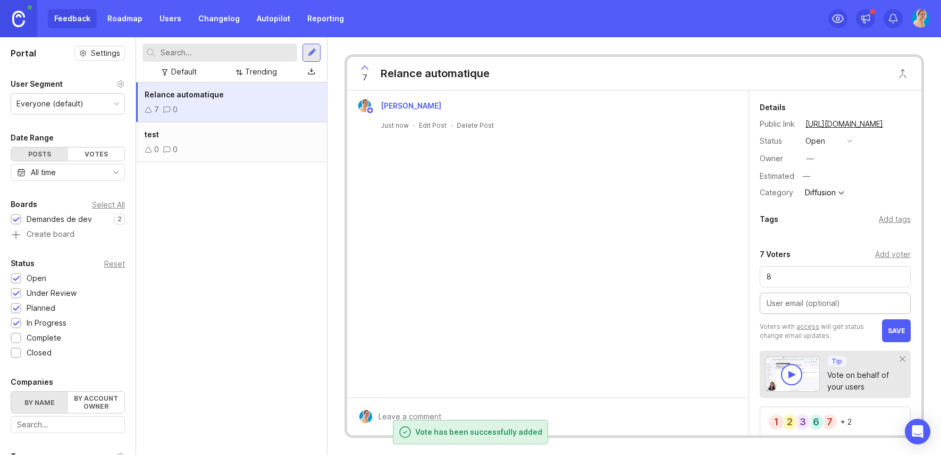
click at [884, 342] on div "7 Voters Add voter 8 Voters with access will get status change email updates. s…" at bounding box center [835, 342] width 172 height 189
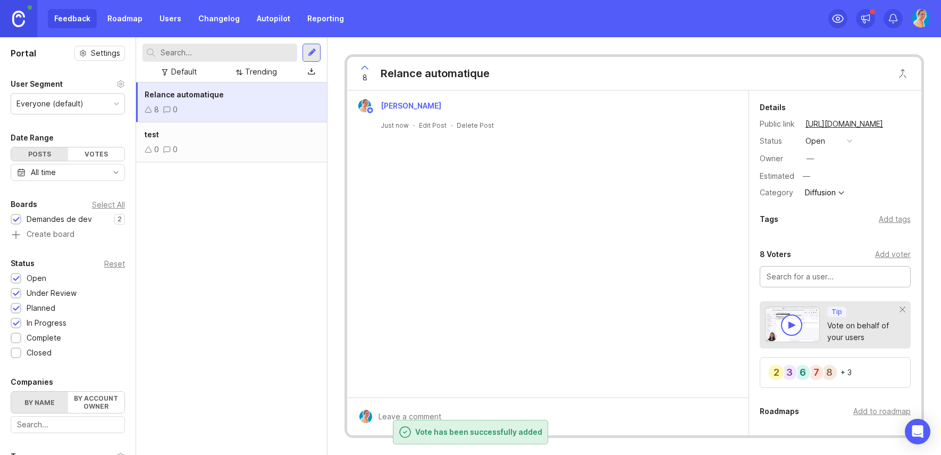
click at [776, 276] on input "text" at bounding box center [835, 277] width 137 height 12
type input "9"
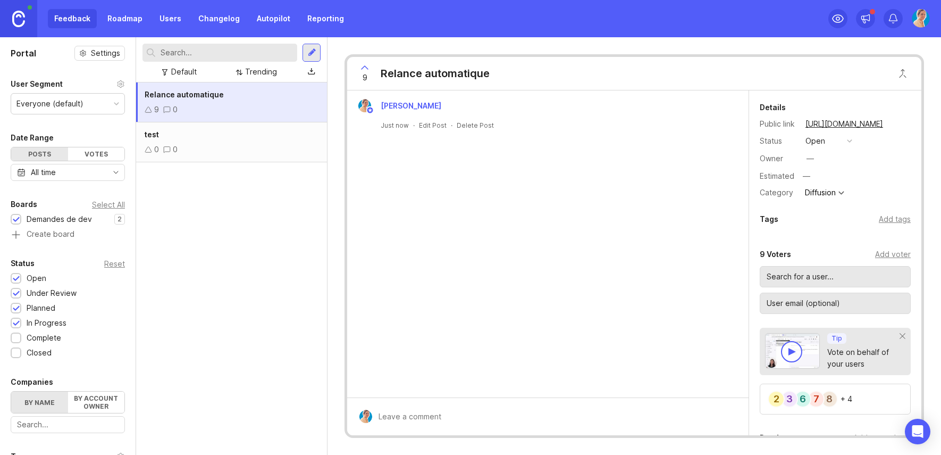
click at [793, 276] on input "text" at bounding box center [835, 277] width 137 height 12
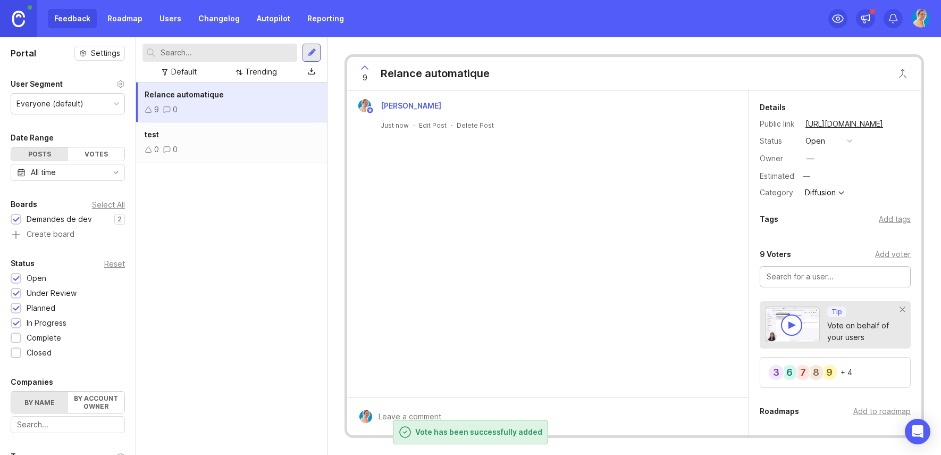
click at [793, 276] on input "text" at bounding box center [835, 277] width 137 height 12
type input "10"
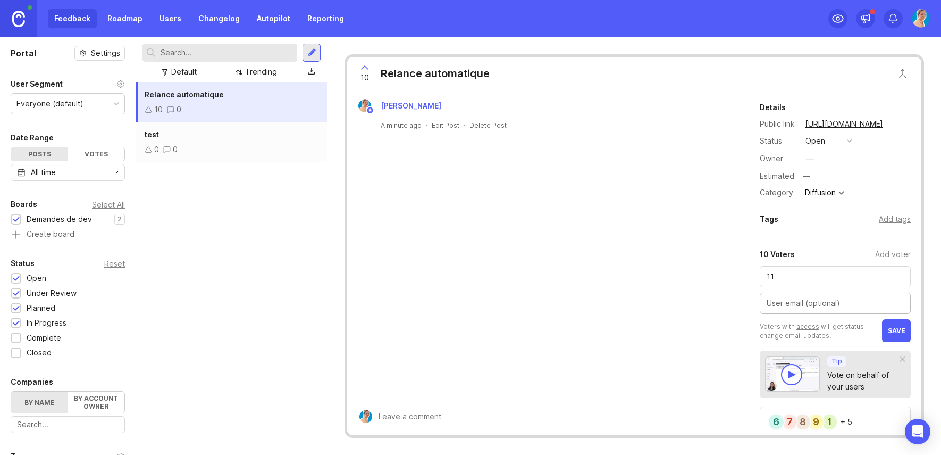
click at [632, 297] on div "[PERSON_NAME] A minute ago · Edit Post · Delete Post" at bounding box center [547, 243] width 401 height 307
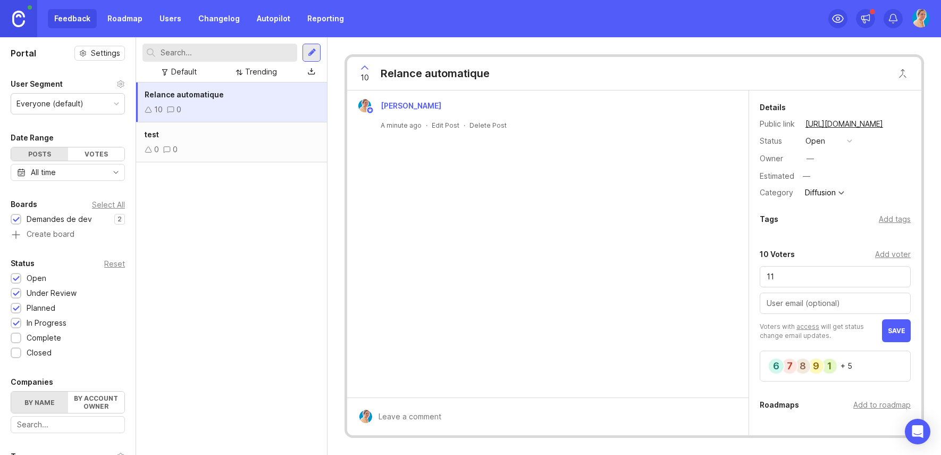
click at [189, 262] on div "Relance automatique 10 0 test 0 0" at bounding box center [231, 268] width 191 height 372
click at [614, 269] on div "[PERSON_NAME] A minute ago · Edit Post · Delete Post" at bounding box center [547, 243] width 401 height 307
click at [817, 278] on input "11" at bounding box center [835, 277] width 137 height 12
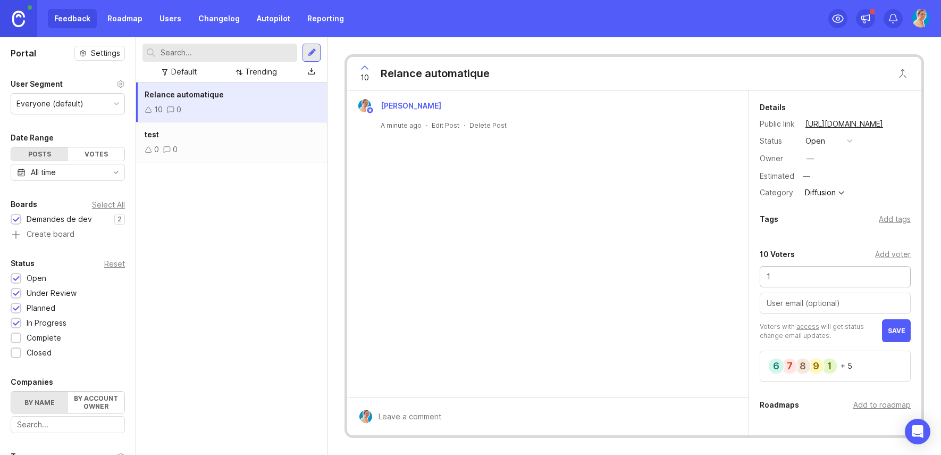
type input "11"
click at [892, 314] on div "11" at bounding box center [835, 292] width 151 height 53
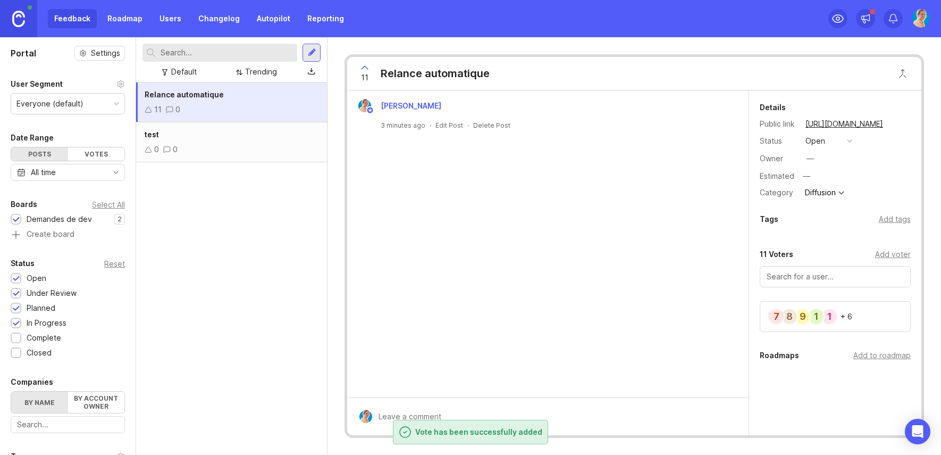
click at [841, 287] on div at bounding box center [835, 279] width 151 height 27
click at [839, 275] on input "text" at bounding box center [835, 277] width 137 height 12
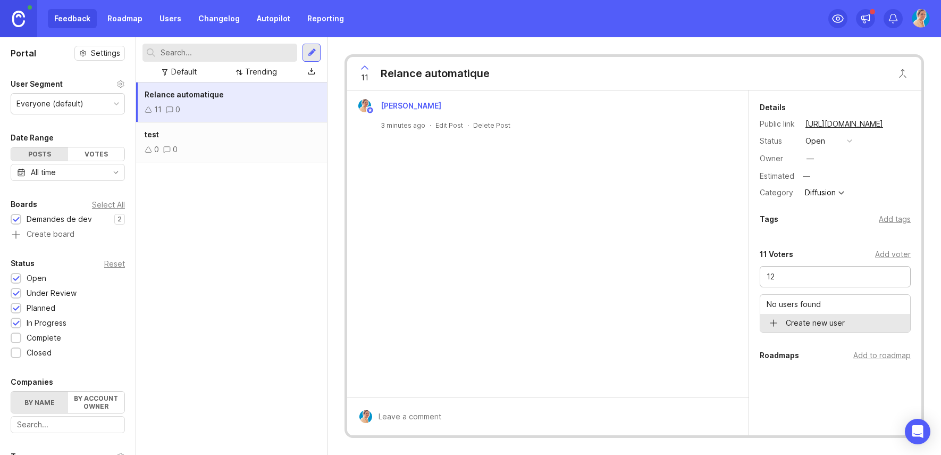
type input "12"
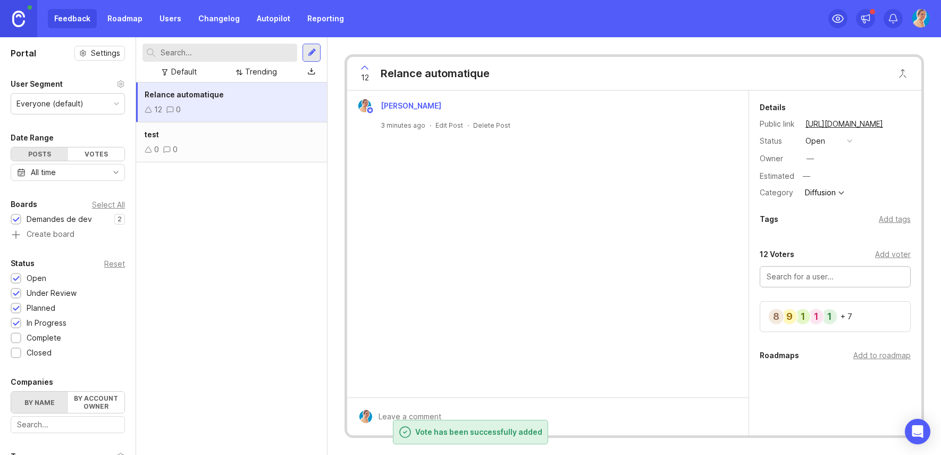
click at [781, 275] on input "text" at bounding box center [835, 277] width 137 height 12
type input "13"
click at [636, 227] on div "[PERSON_NAME] 3 minutes ago · Edit Post · Delete Post" at bounding box center [547, 243] width 401 height 307
click at [259, 311] on div "Relance automatique 13 0 test 0 0" at bounding box center [231, 268] width 191 height 372
click at [61, 11] on div "Feedback Roadmap Users Changelog Autopilot Reporting" at bounding box center [199, 18] width 303 height 19
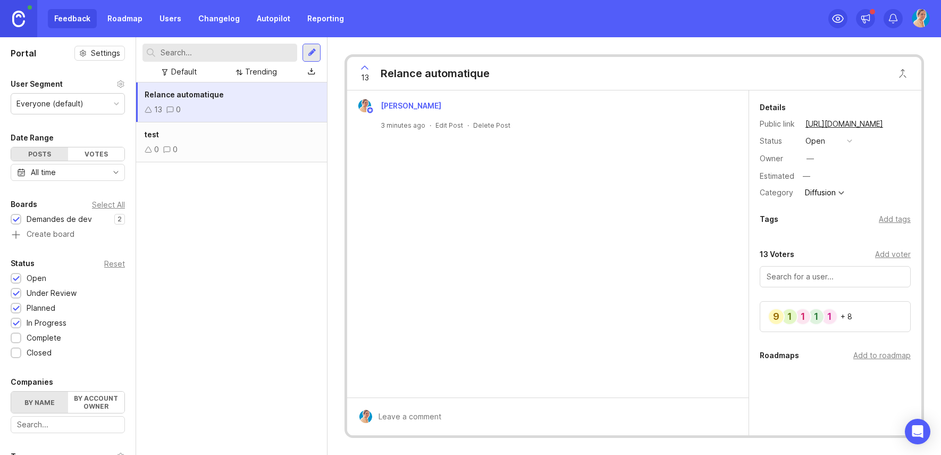
click at [63, 17] on div "Feedback Roadmap Users Changelog Autopilot Reporting" at bounding box center [199, 18] width 303 height 19
click at [83, 22] on div "Feedback Roadmap Users Changelog Autopilot Reporting" at bounding box center [199, 18] width 303 height 19
click at [2, 16] on link at bounding box center [18, 18] width 37 height 37
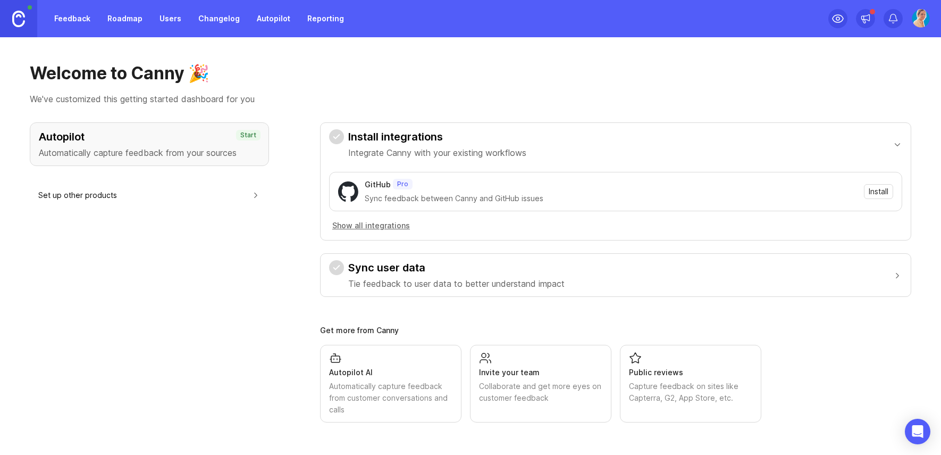
click at [174, 234] on div "Autopilot Automatically capture feedback from your sources Start Set up other p…" at bounding box center [149, 272] width 239 height 300
click at [131, 20] on link "Roadmap" at bounding box center [125, 18] width 48 height 19
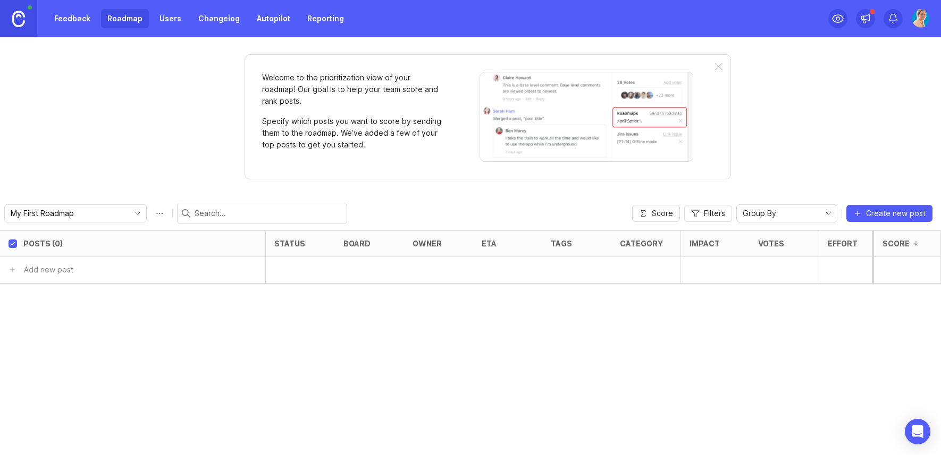
click at [73, 318] on div "Posts (0) status board owner eta tags category Impact Votes Effort Score Add ne…" at bounding box center [470, 342] width 941 height 224
click at [68, 268] on input "text" at bounding box center [96, 270] width 142 height 12
click at [209, 270] on div "Demandes de dev" at bounding box center [217, 270] width 65 height 12
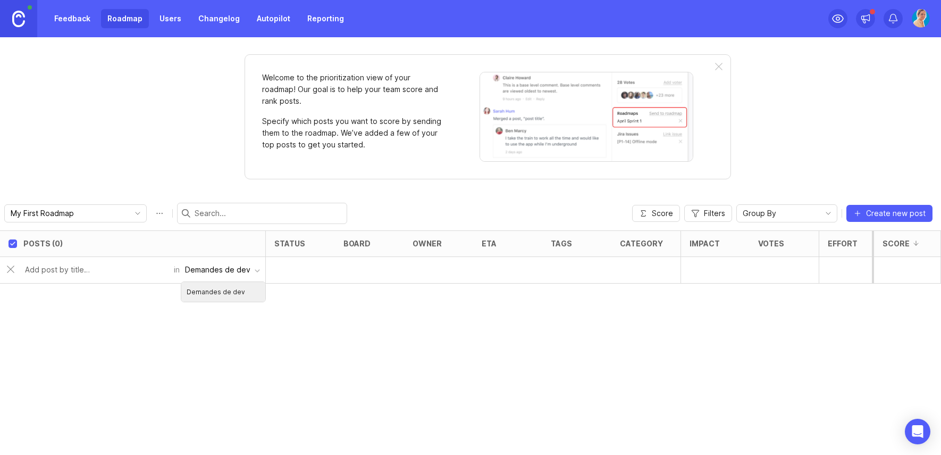
click at [209, 270] on div "Demandes de dev" at bounding box center [217, 270] width 65 height 12
click at [71, 18] on link "Feedback" at bounding box center [72, 18] width 49 height 19
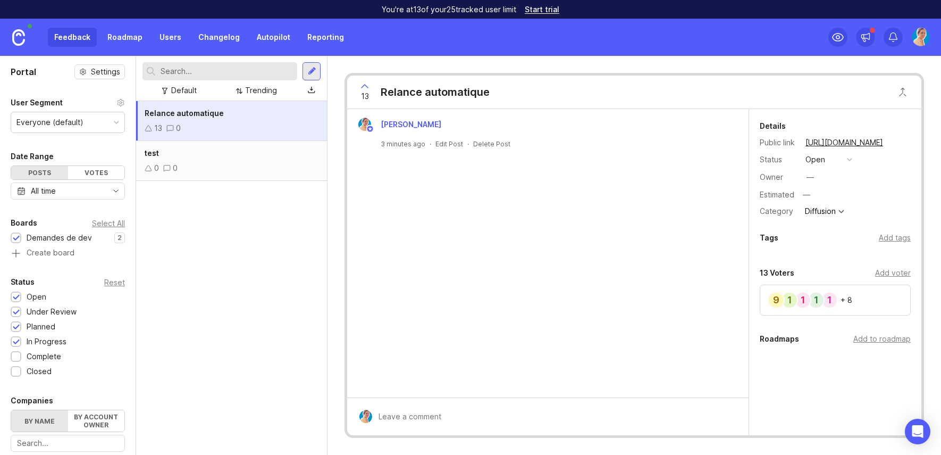
click at [887, 339] on div "Add to roadmap" at bounding box center [881, 339] width 57 height 12
